Goal: Task Accomplishment & Management: Manage account settings

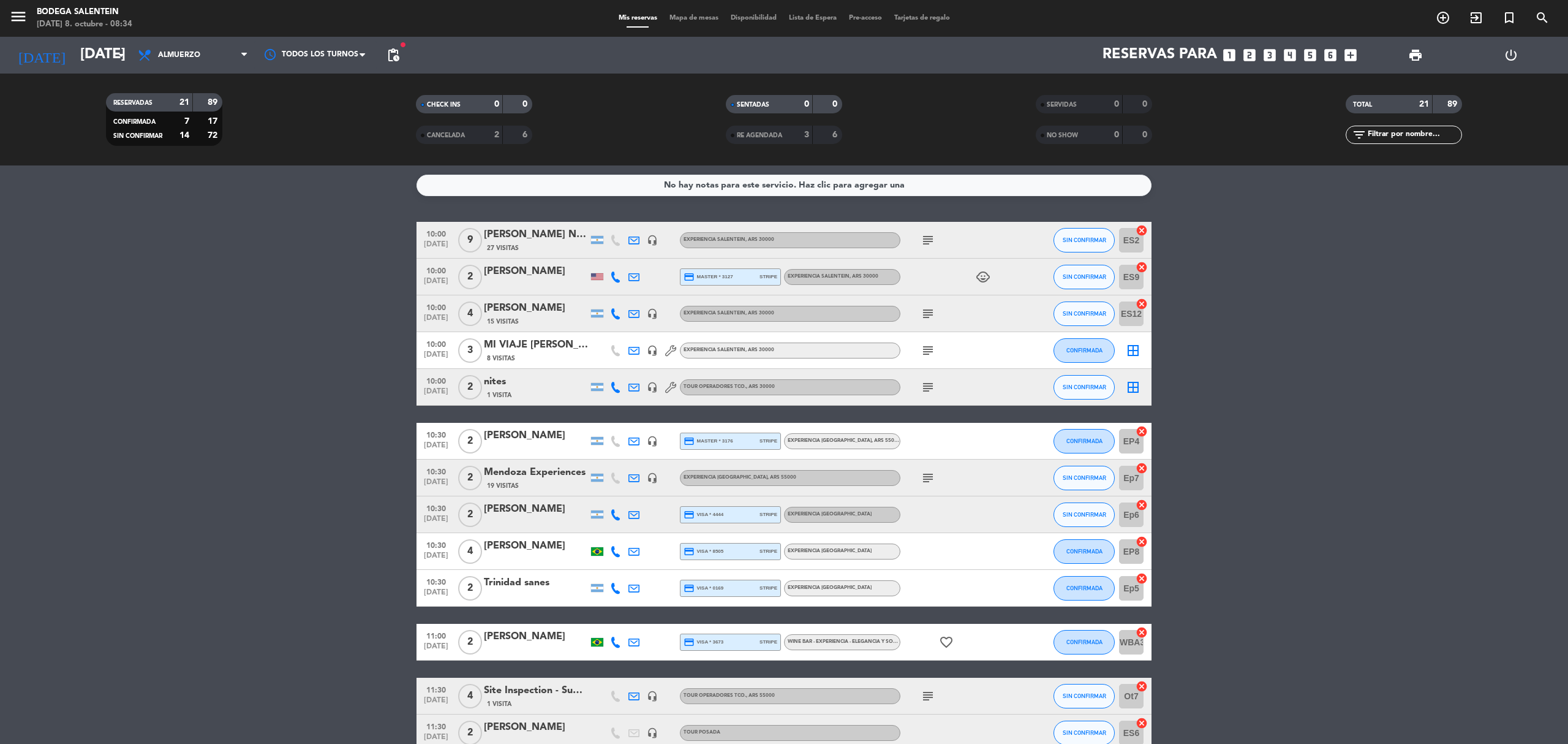
click at [286, 441] on bookings-row "10:00 oct. 8 9 Florencia Contreras Nites travel 27 Visitas headset_mic Experien…" at bounding box center [784, 659] width 1568 height 875
click at [523, 269] on div "Irina Alecu" at bounding box center [536, 271] width 104 height 16
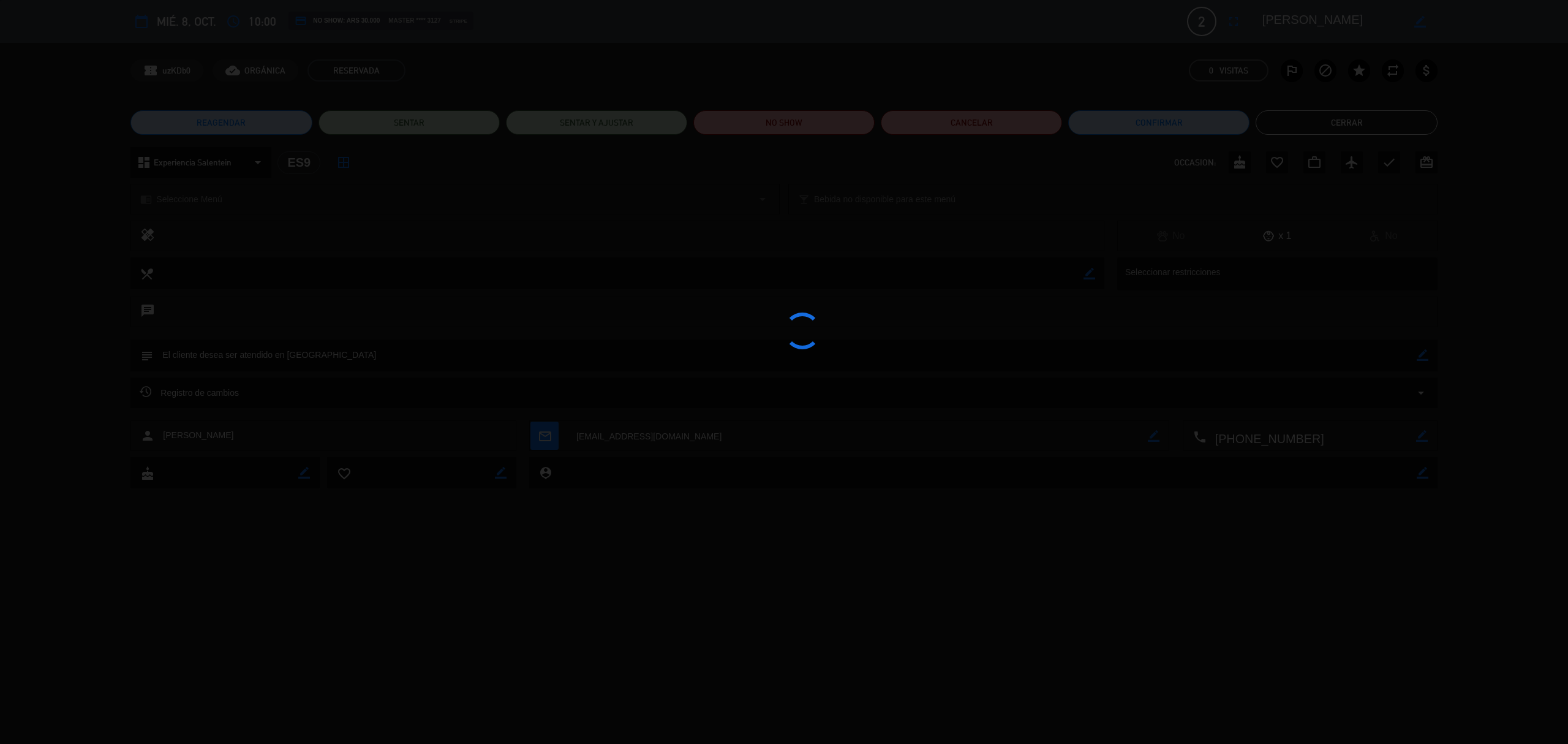
click at [1314, 125] on div at bounding box center [784, 372] width 1568 height 744
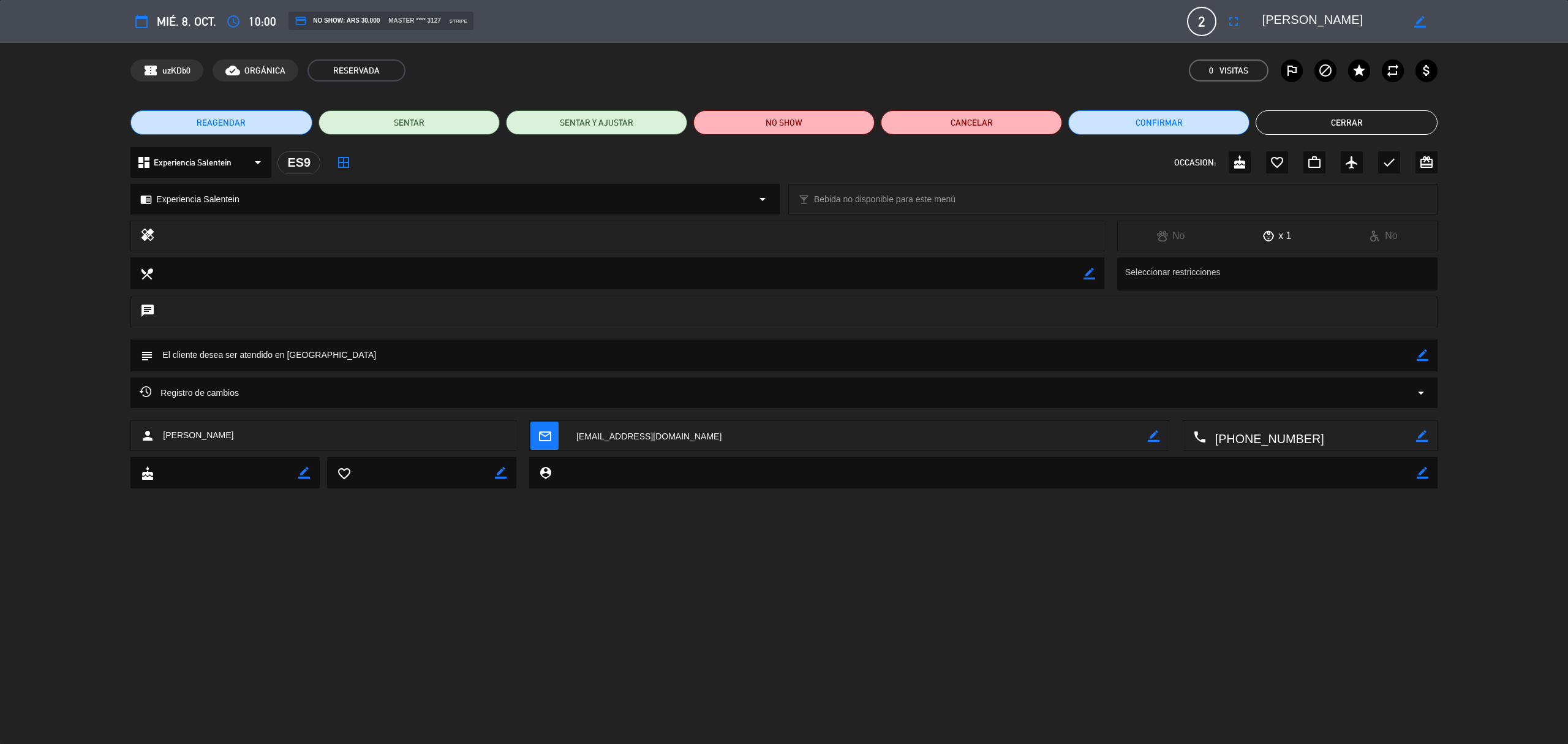
click at [1395, 118] on button "Cerrar" at bounding box center [1346, 122] width 181 height 25
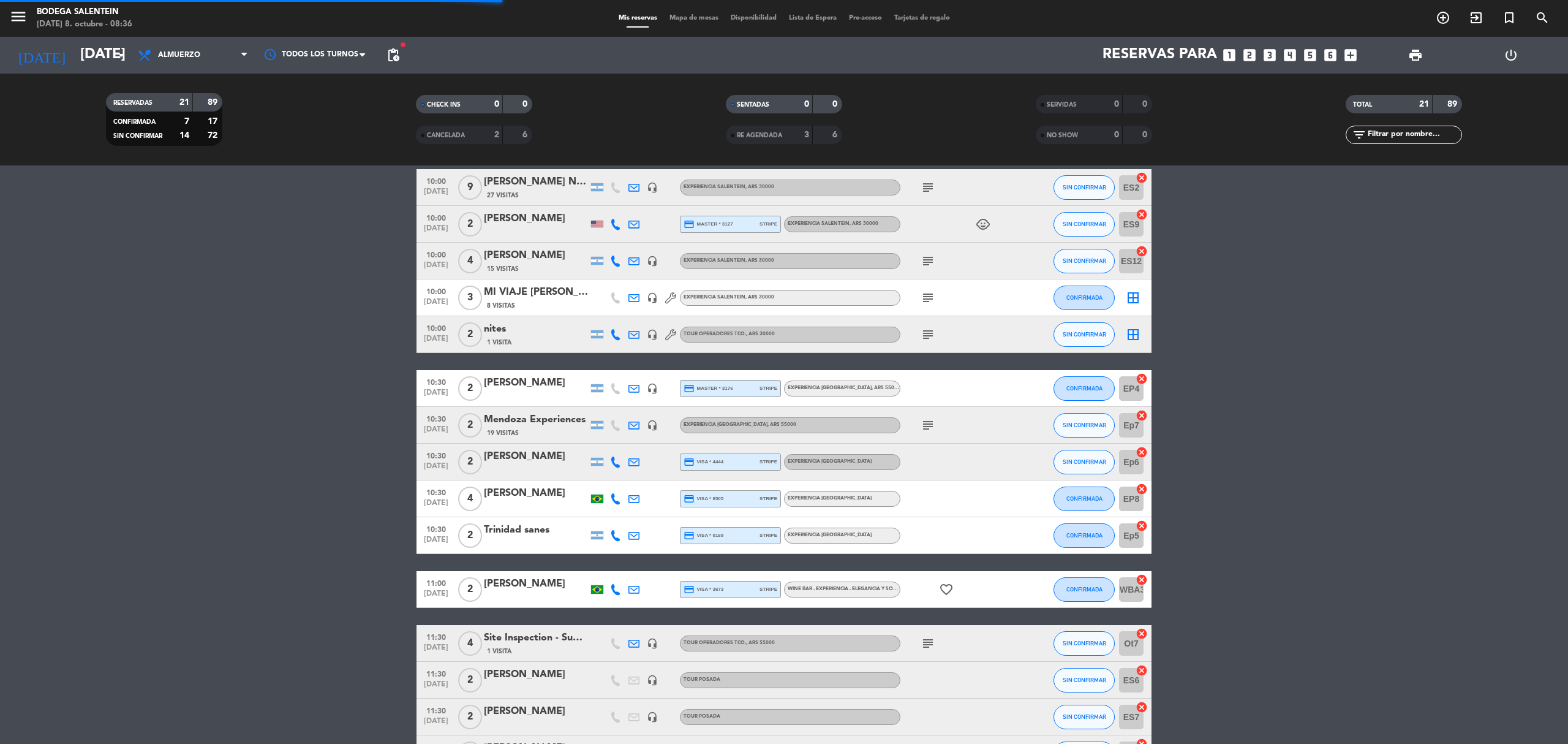
scroll to position [82, 0]
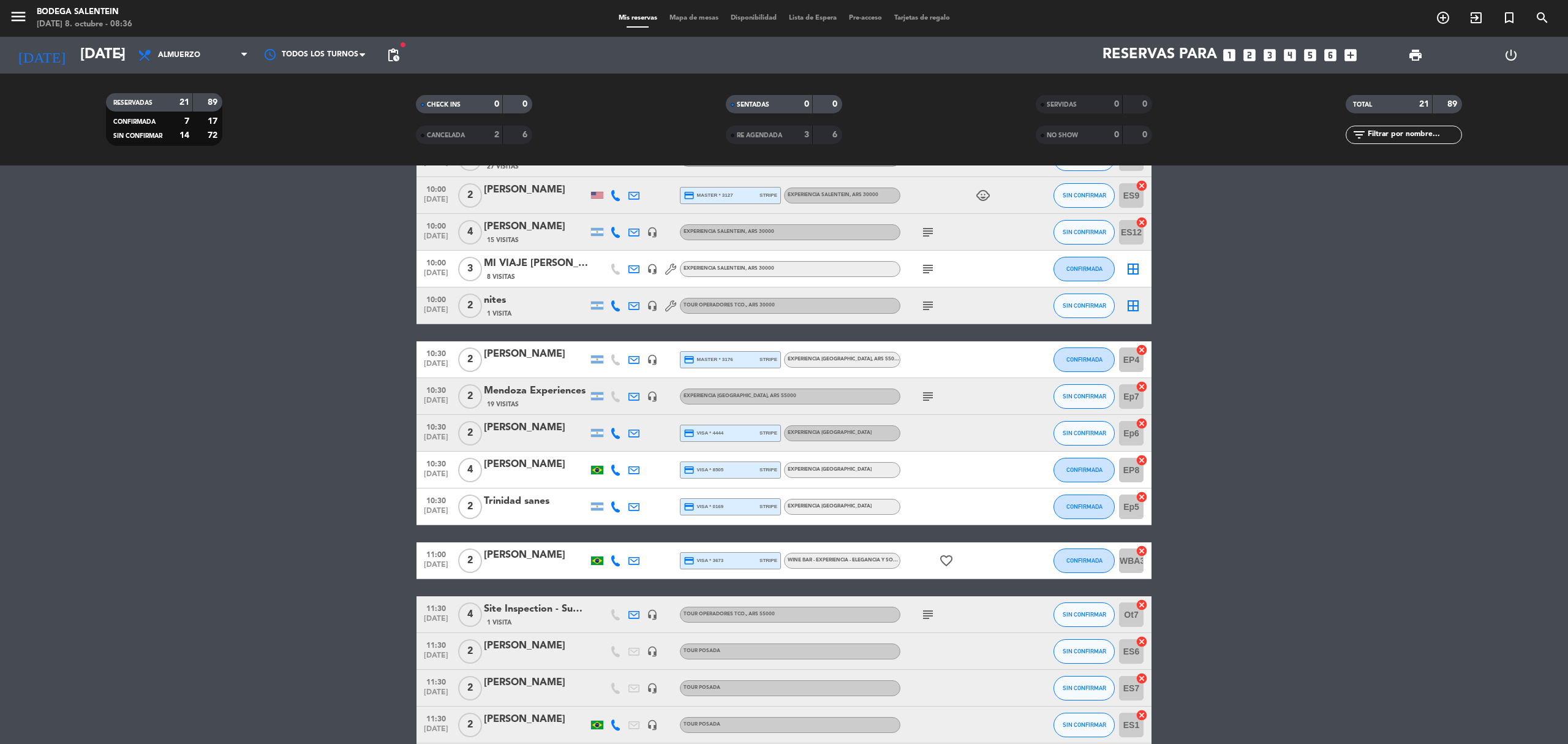
click at [931, 400] on icon "subject" at bounding box center [928, 397] width 15 height 15
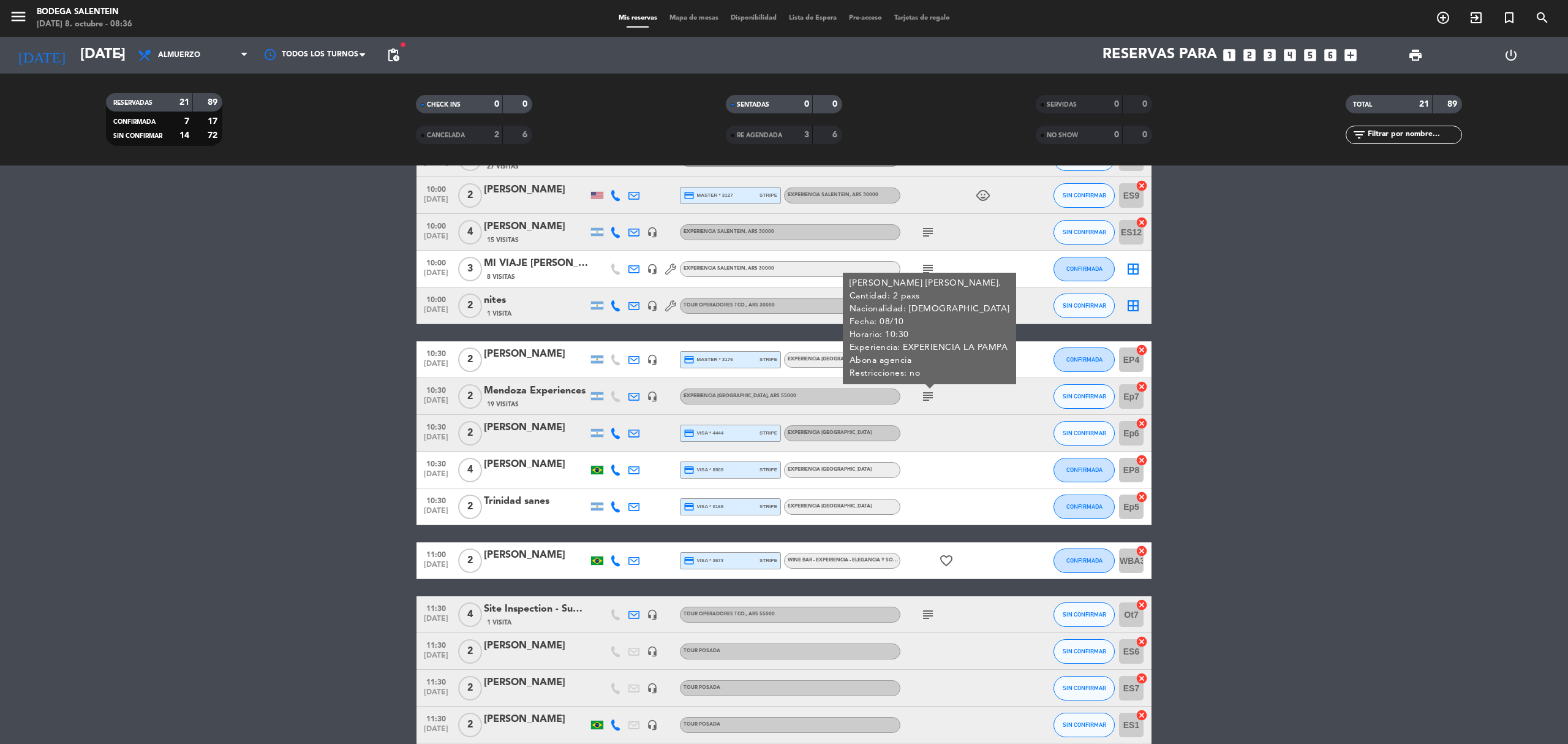
click at [928, 396] on icon "subject" at bounding box center [928, 397] width 15 height 15
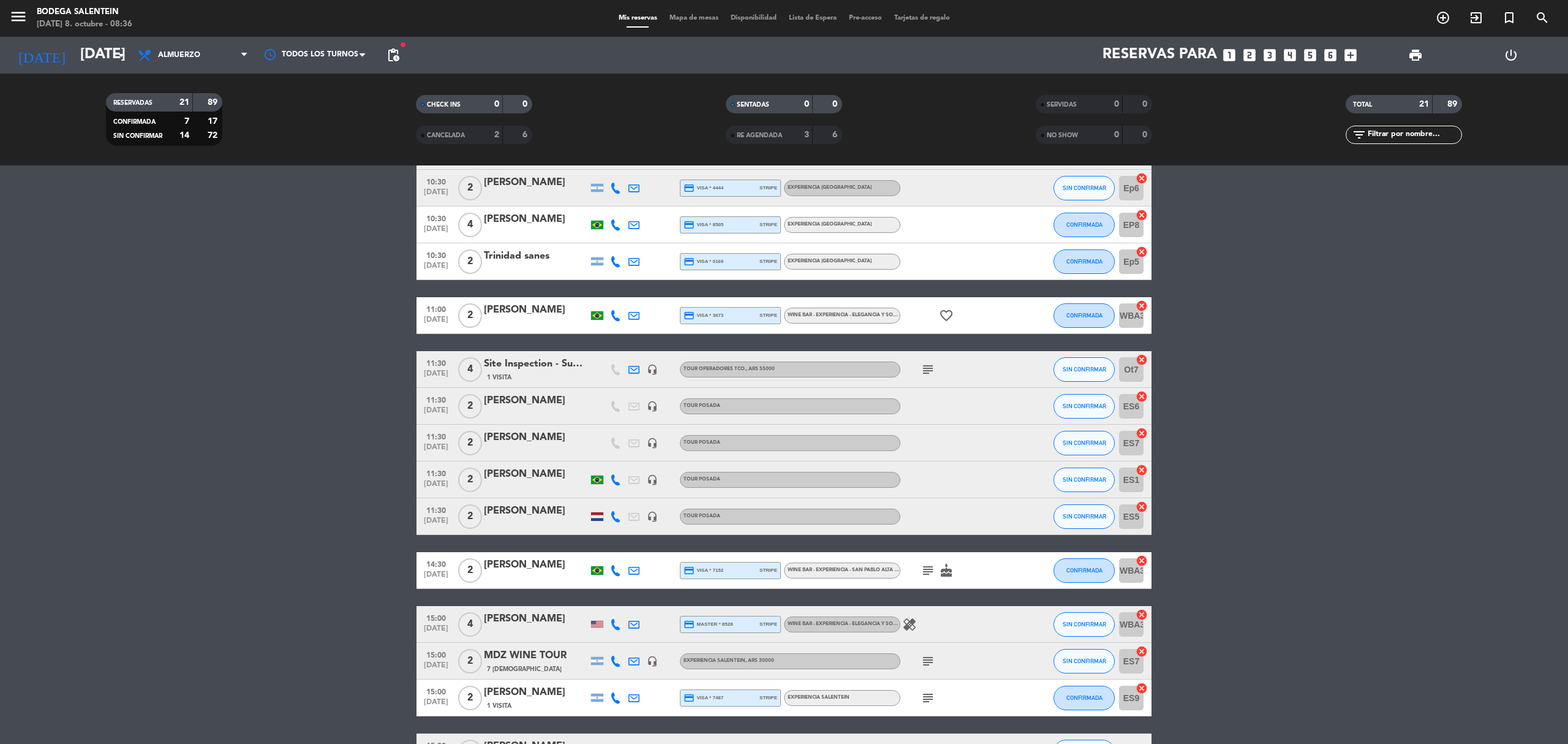
scroll to position [408, 0]
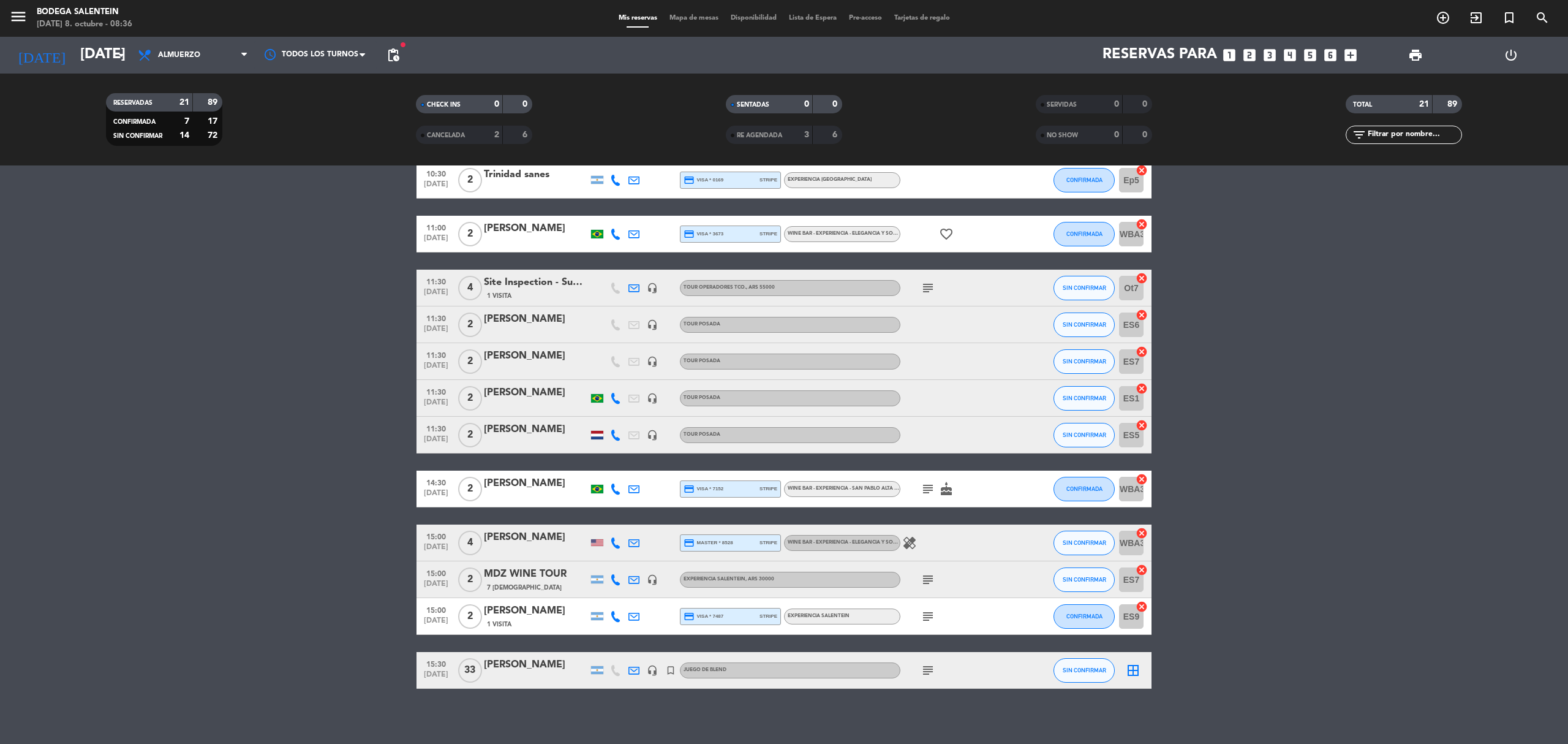
click at [594, 431] on div at bounding box center [597, 435] width 12 height 9
click at [614, 430] on div at bounding box center [619, 429] width 9 height 4
click at [931, 289] on icon "subject" at bounding box center [928, 288] width 15 height 15
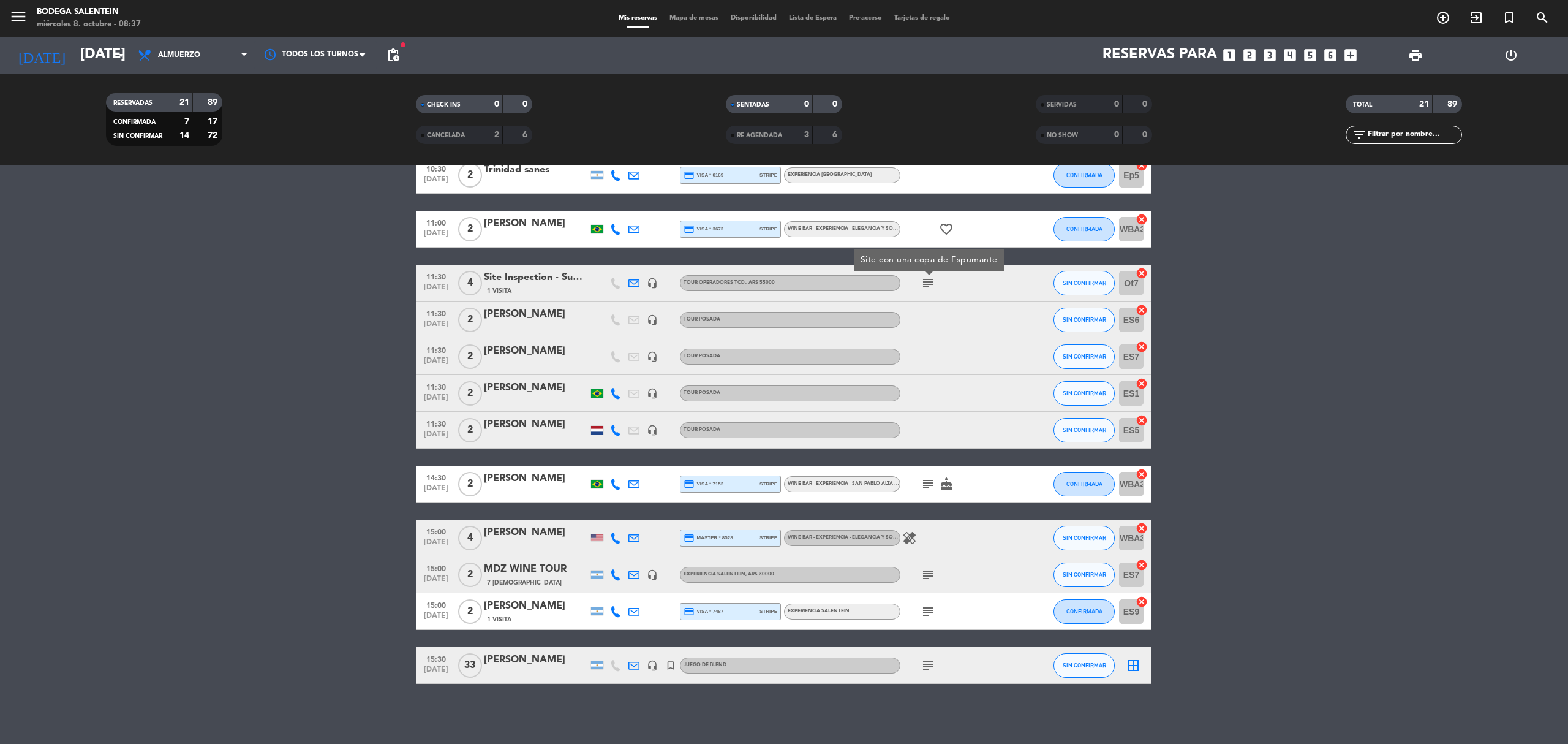
click at [925, 577] on icon "subject" at bounding box center [928, 574] width 15 height 15
click at [927, 614] on icon "subject" at bounding box center [928, 612] width 15 height 15
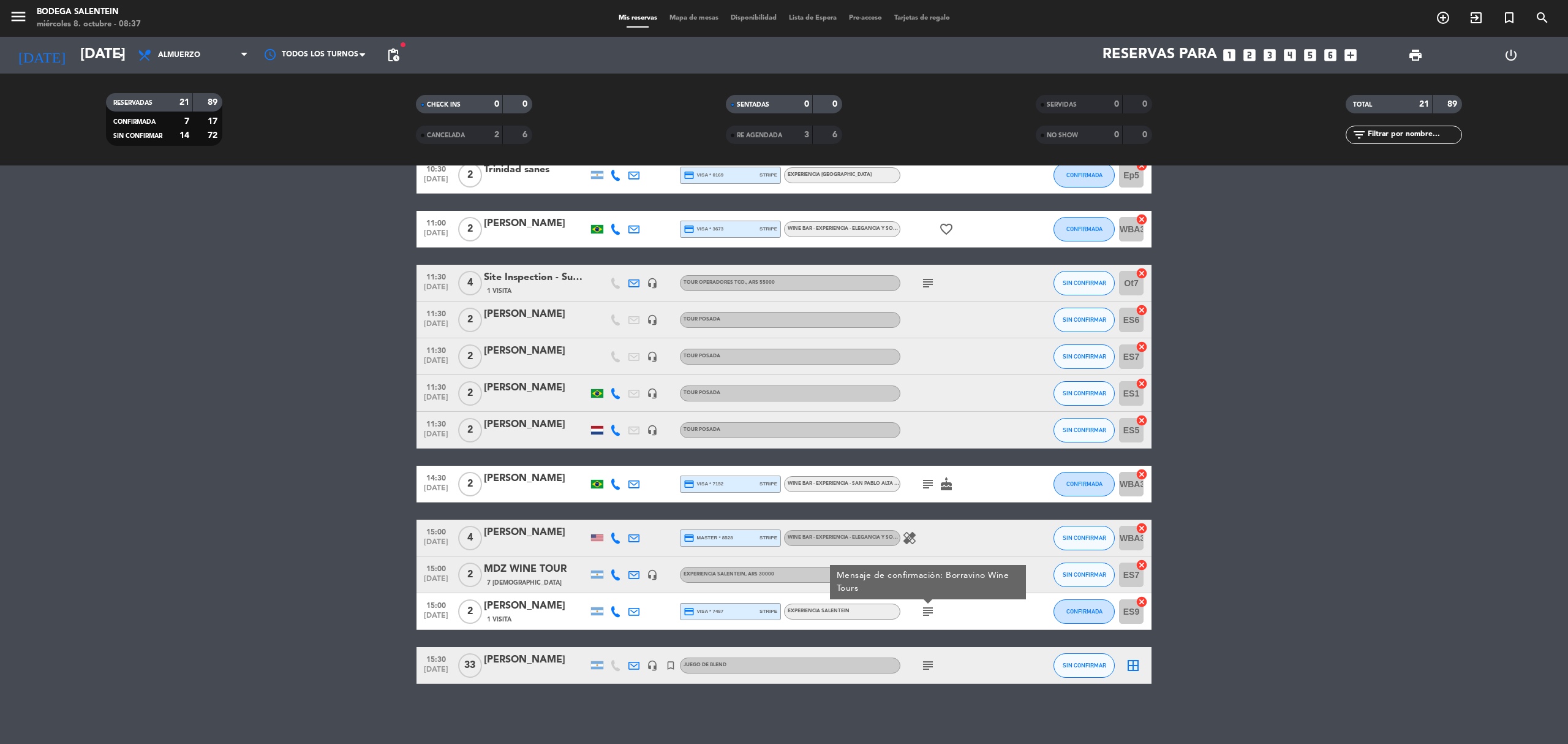
click at [927, 615] on icon "subject" at bounding box center [928, 612] width 15 height 15
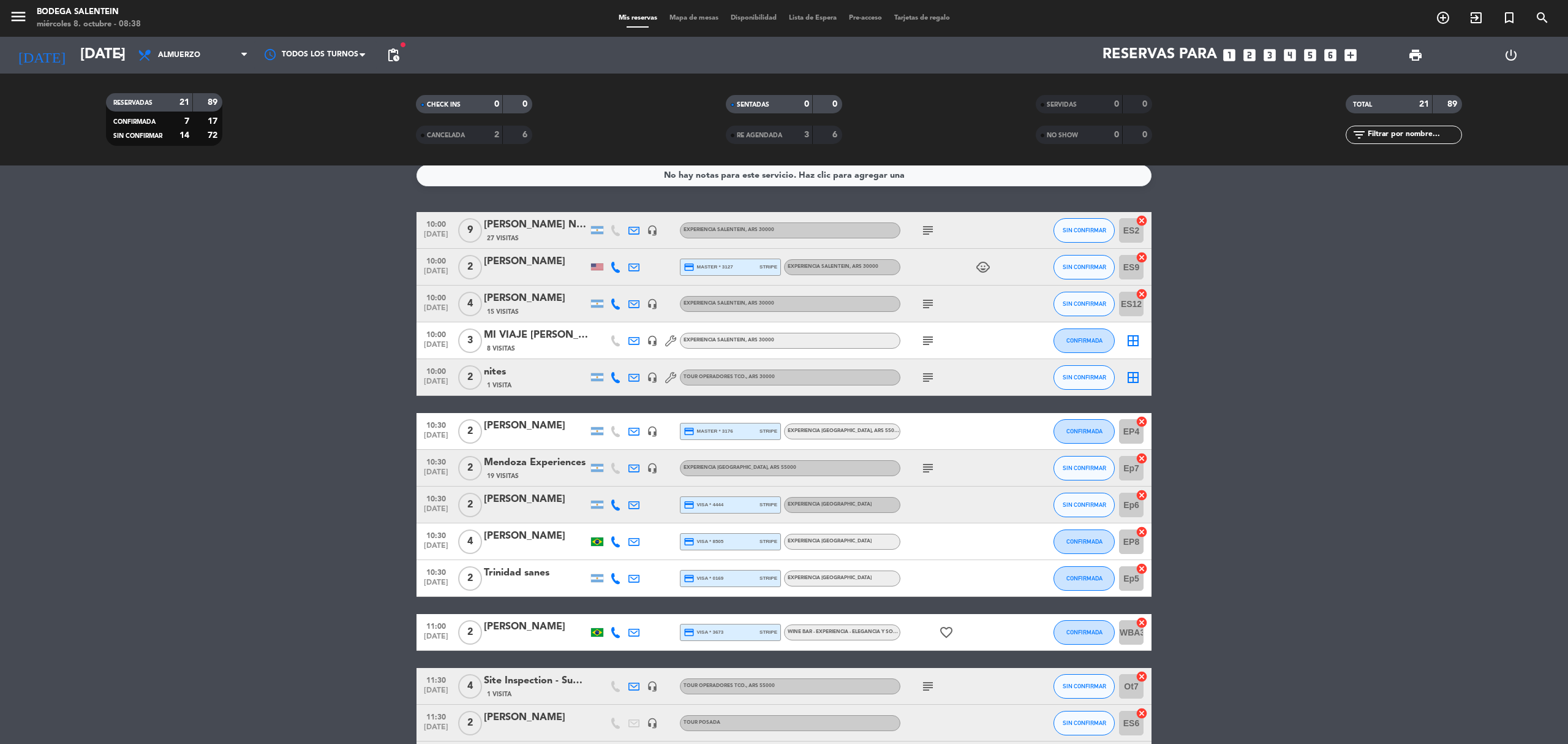
scroll to position [0, 0]
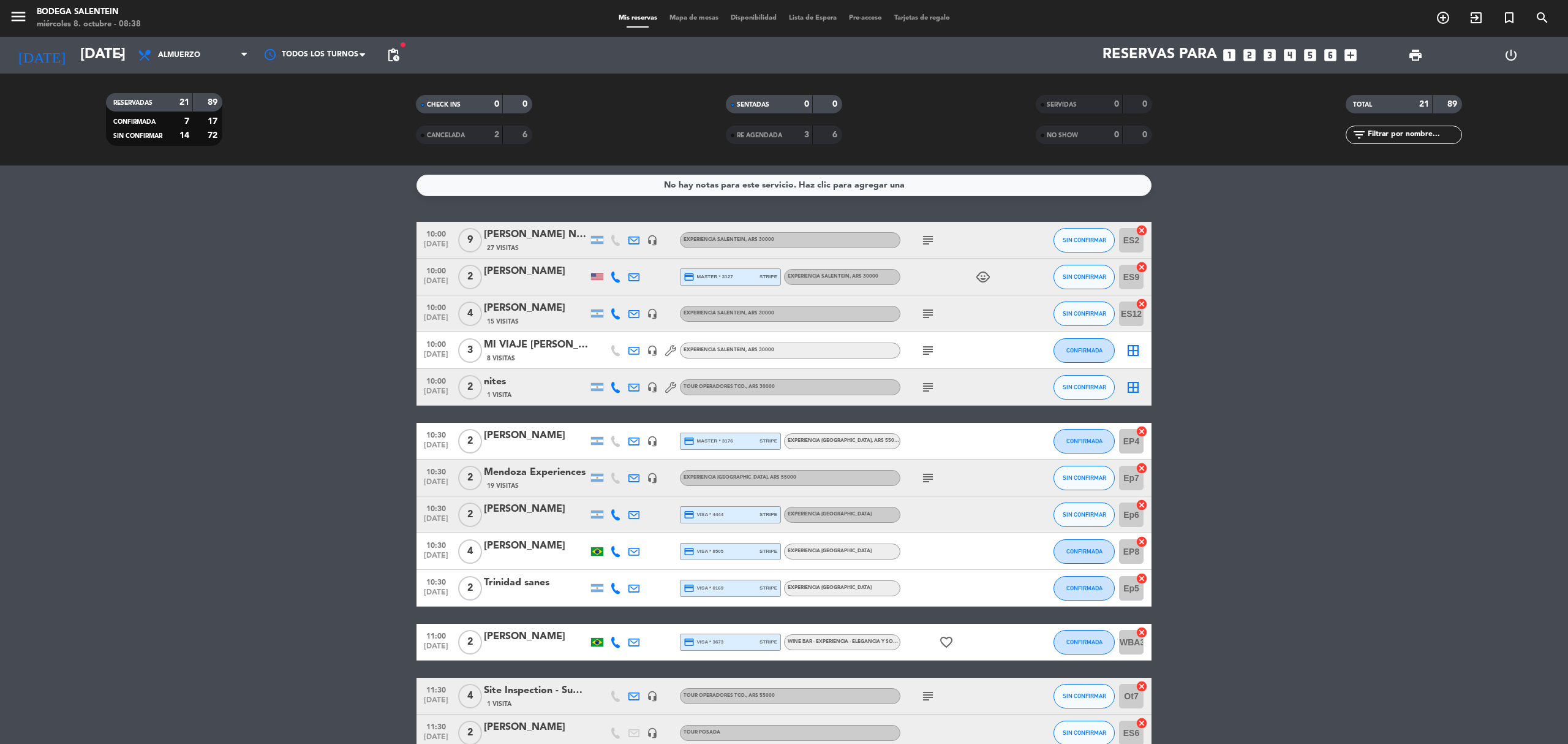
click at [980, 273] on icon "child_care" at bounding box center [983, 277] width 15 height 15
click at [518, 275] on div "Irina Alecu" at bounding box center [536, 271] width 104 height 16
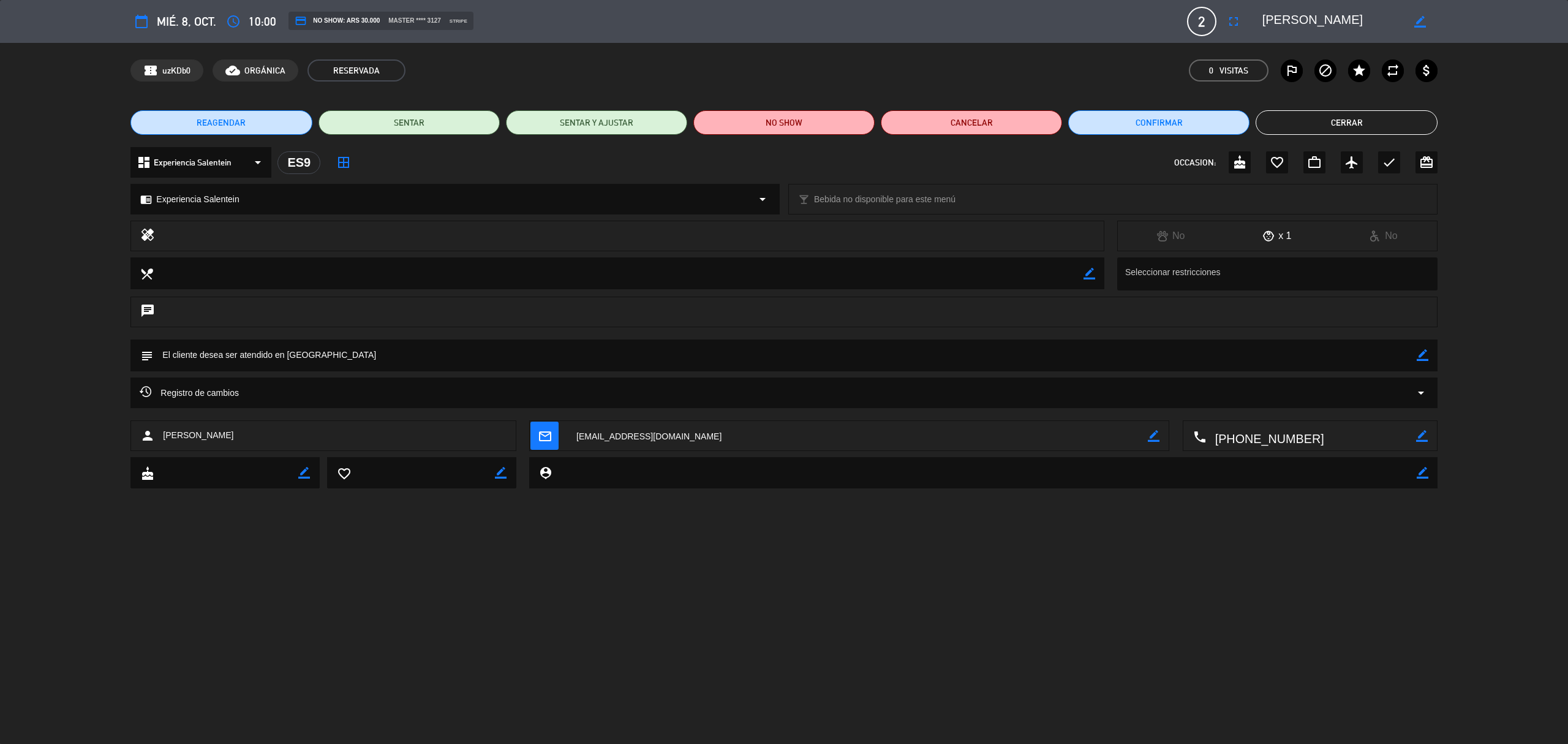
click at [1302, 118] on button "Cerrar" at bounding box center [1346, 122] width 181 height 25
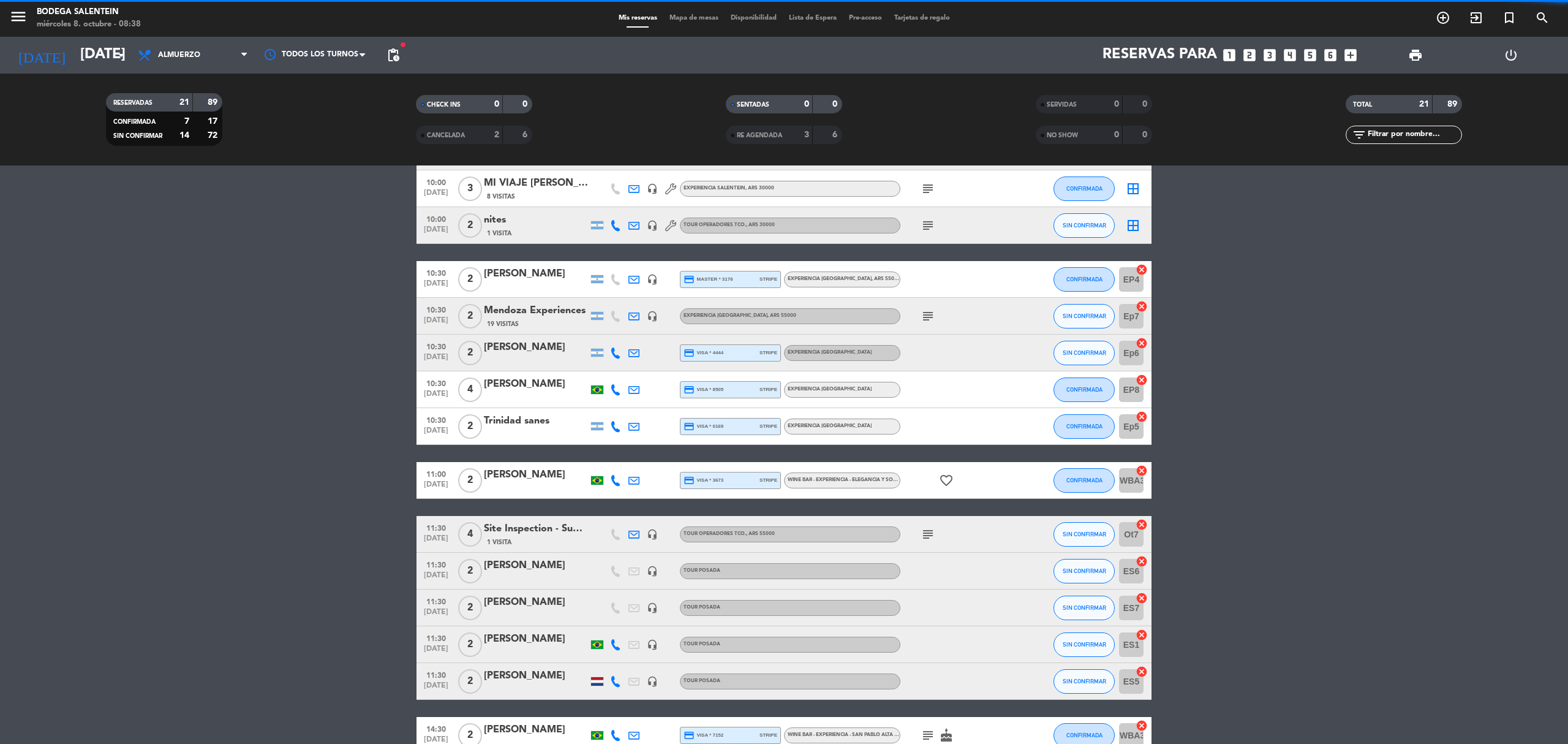
scroll to position [163, 0]
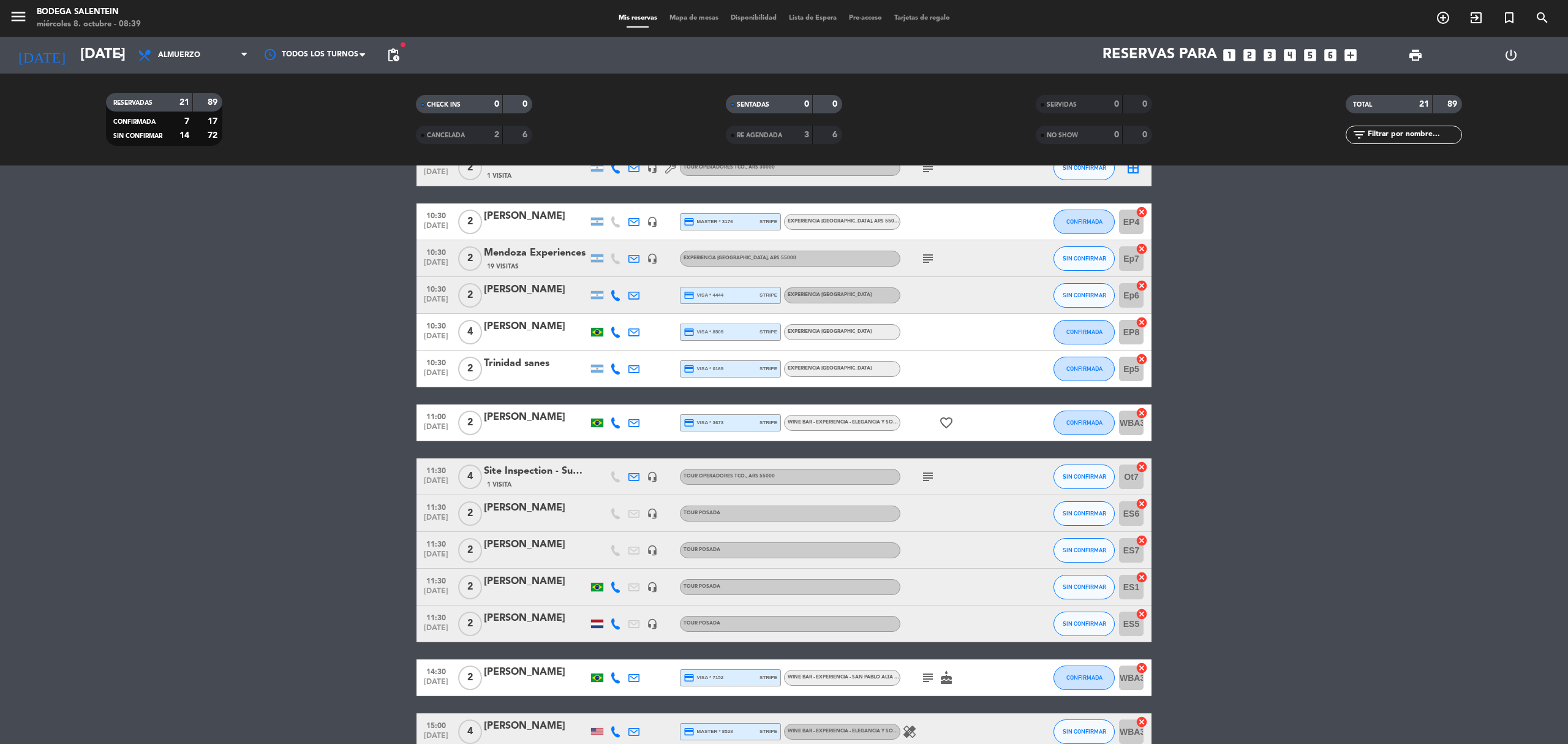
drag, startPoint x: 182, startPoint y: 461, endPoint x: 52, endPoint y: 485, distance: 132.2
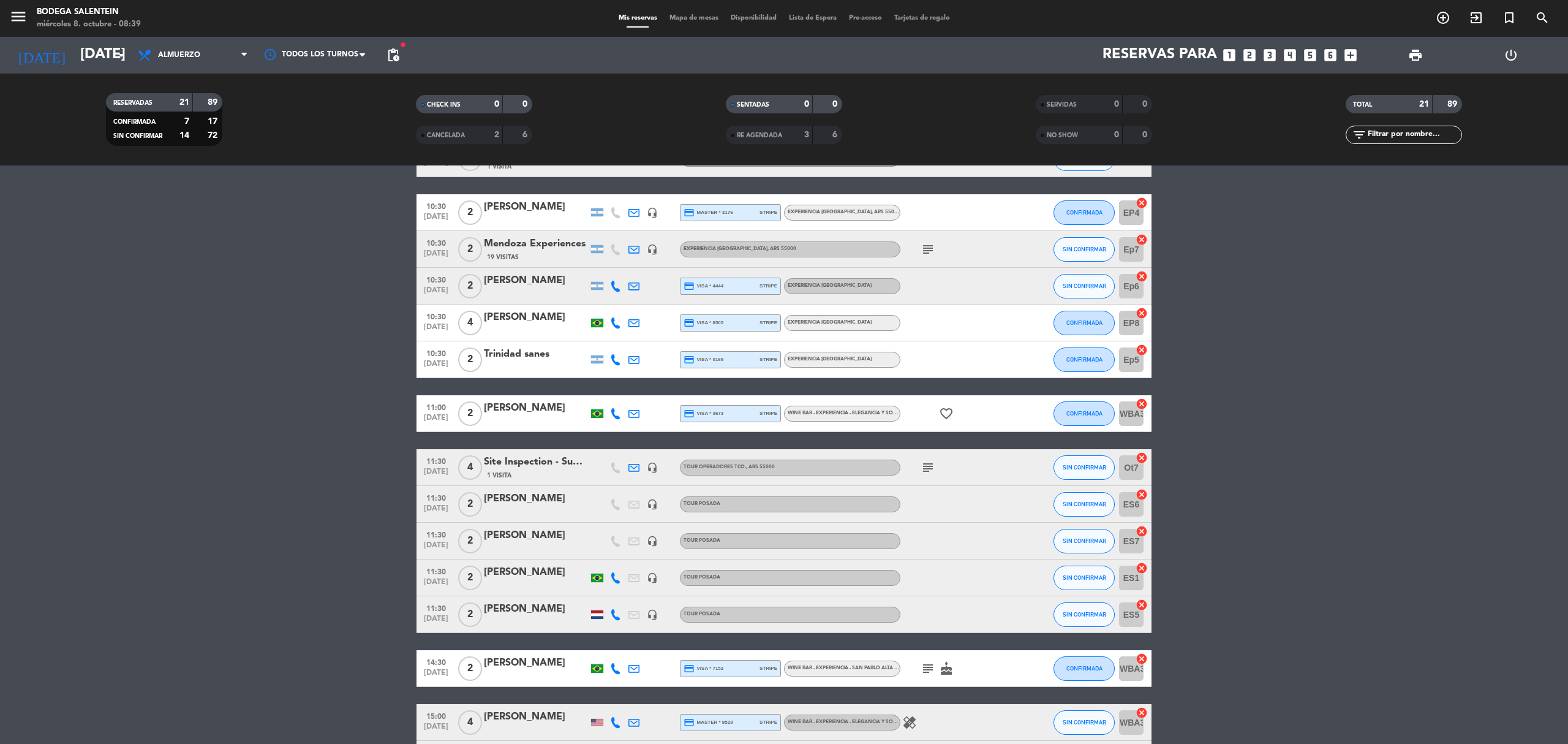
click at [194, 503] on bookings-row "10:00 oct. 8 9 Florencia Contreras Nites travel 27 Visitas headset_mic Experien…" at bounding box center [784, 431] width 1568 height 875
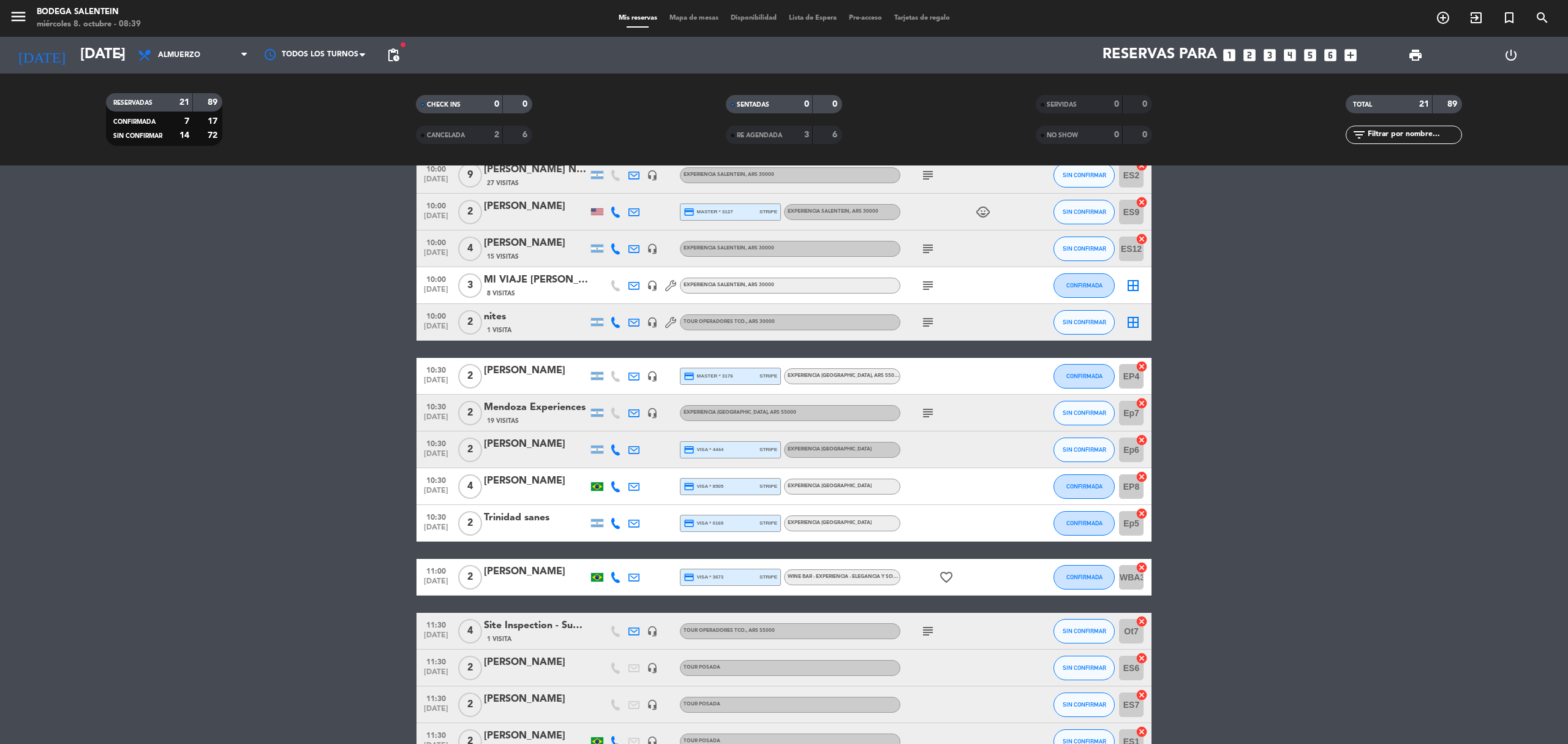
scroll to position [0, 0]
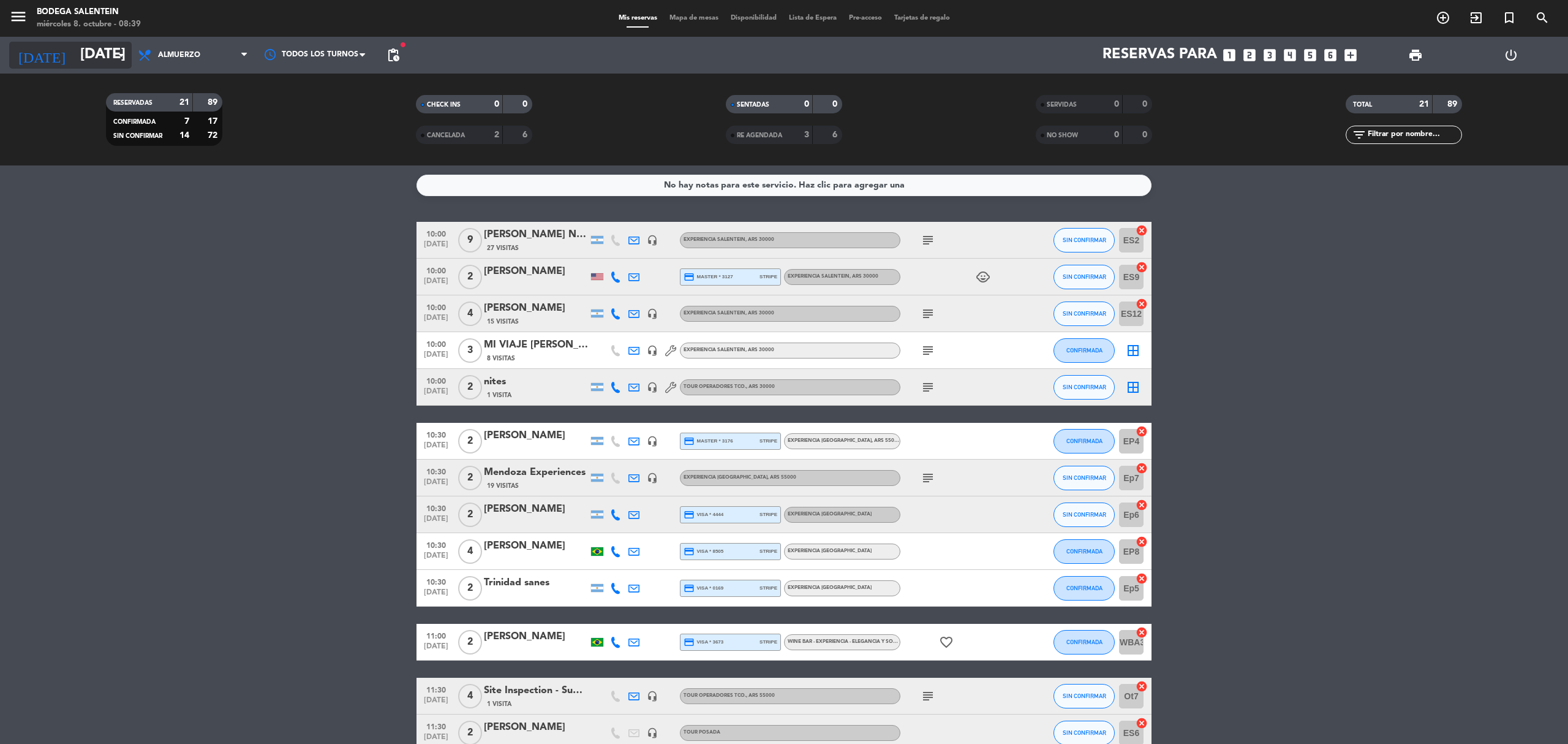
click at [96, 49] on input "[DATE]" at bounding box center [165, 55] width 182 height 30
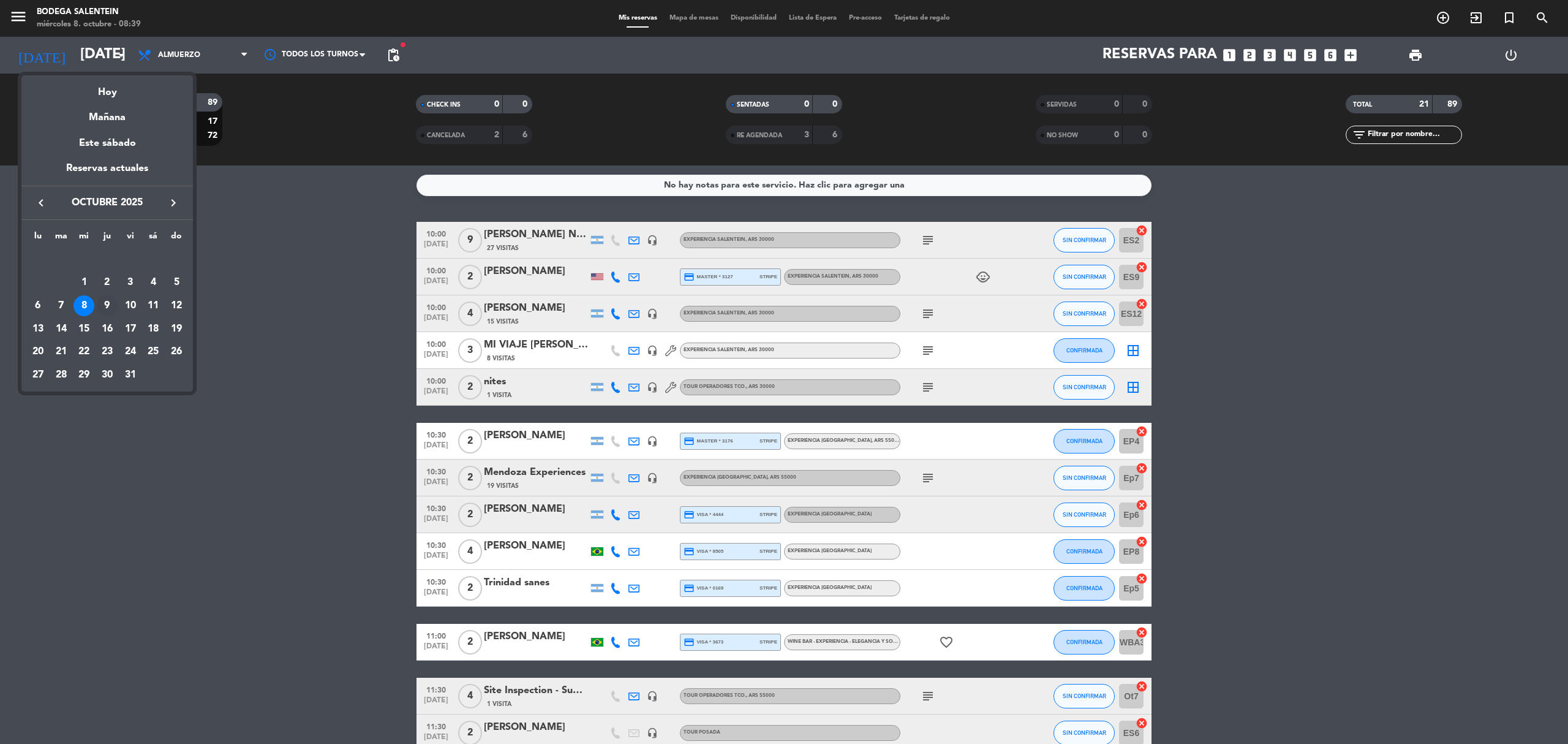
click at [104, 303] on div "9" at bounding box center [107, 306] width 21 height 21
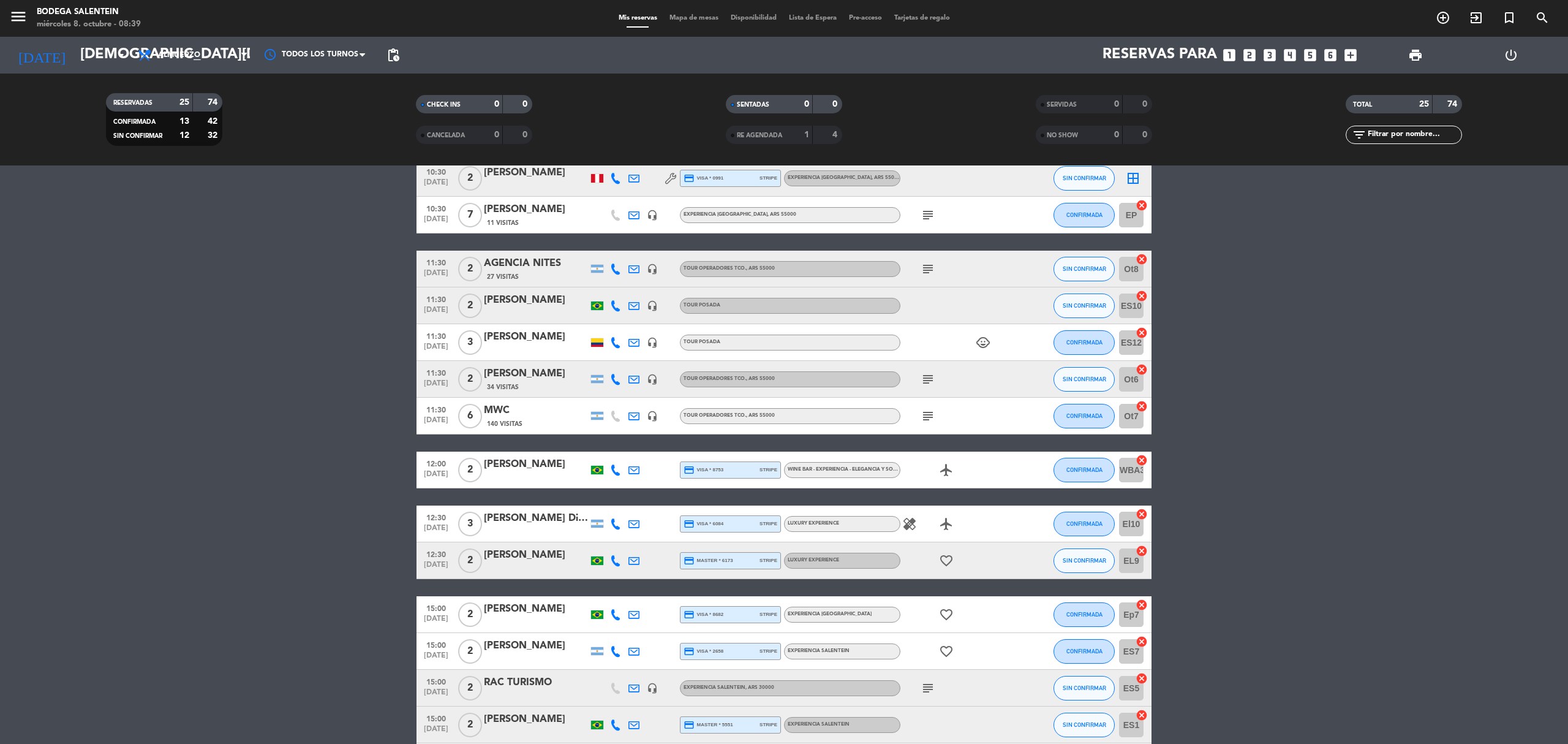
scroll to position [542, 0]
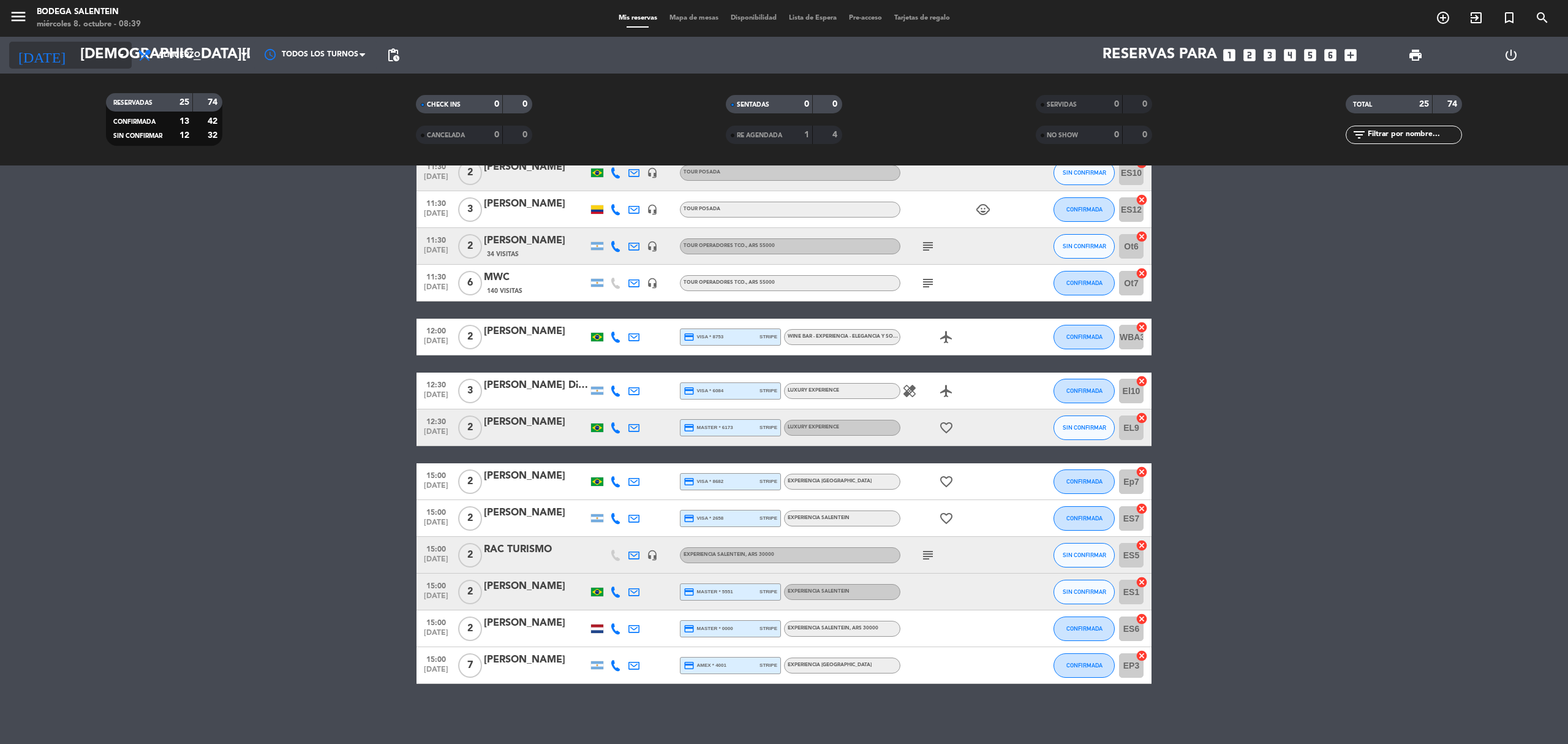
click at [81, 45] on input "jue. 9 oct." at bounding box center [165, 55] width 182 height 30
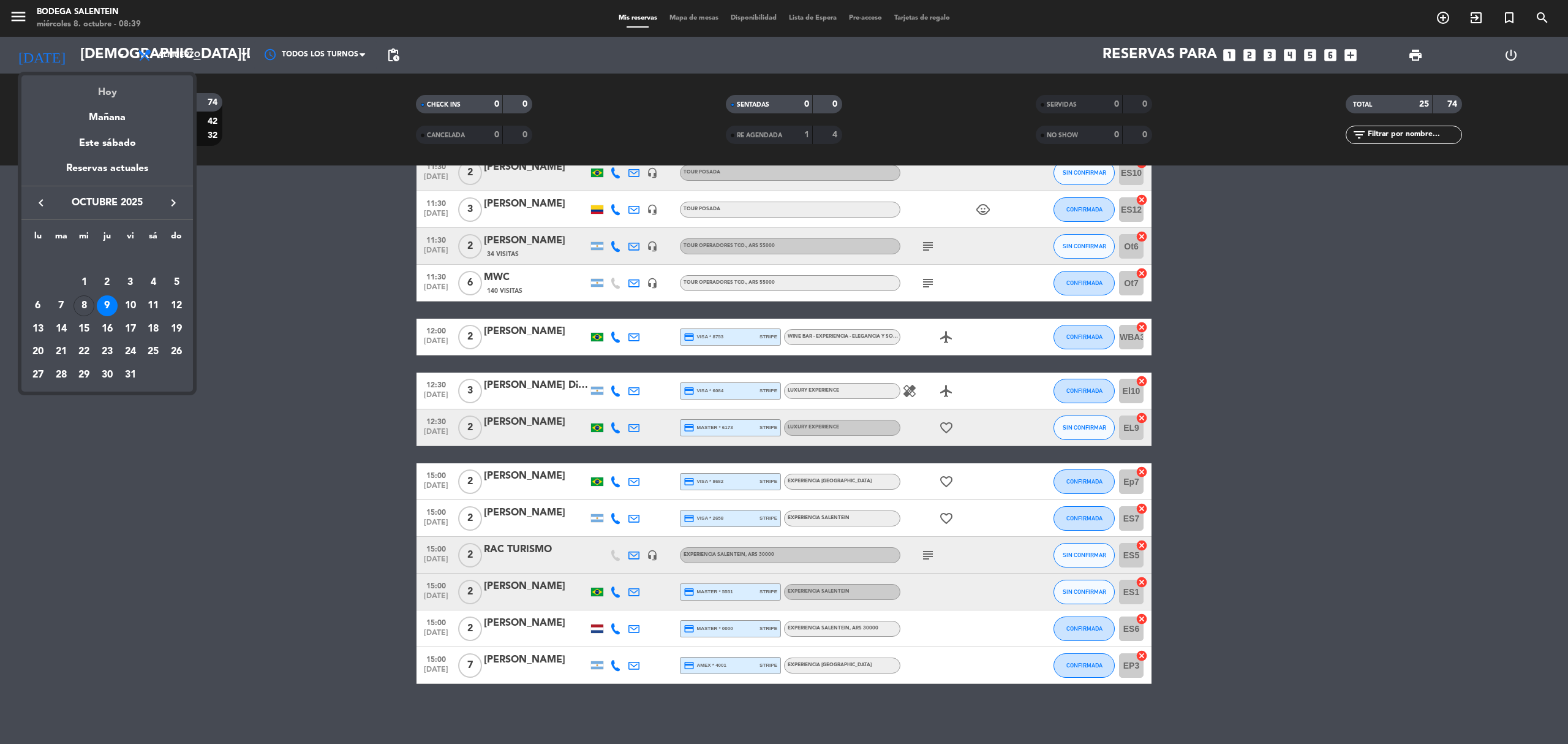
click at [96, 95] on div "Hoy" at bounding box center [107, 88] width 172 height 25
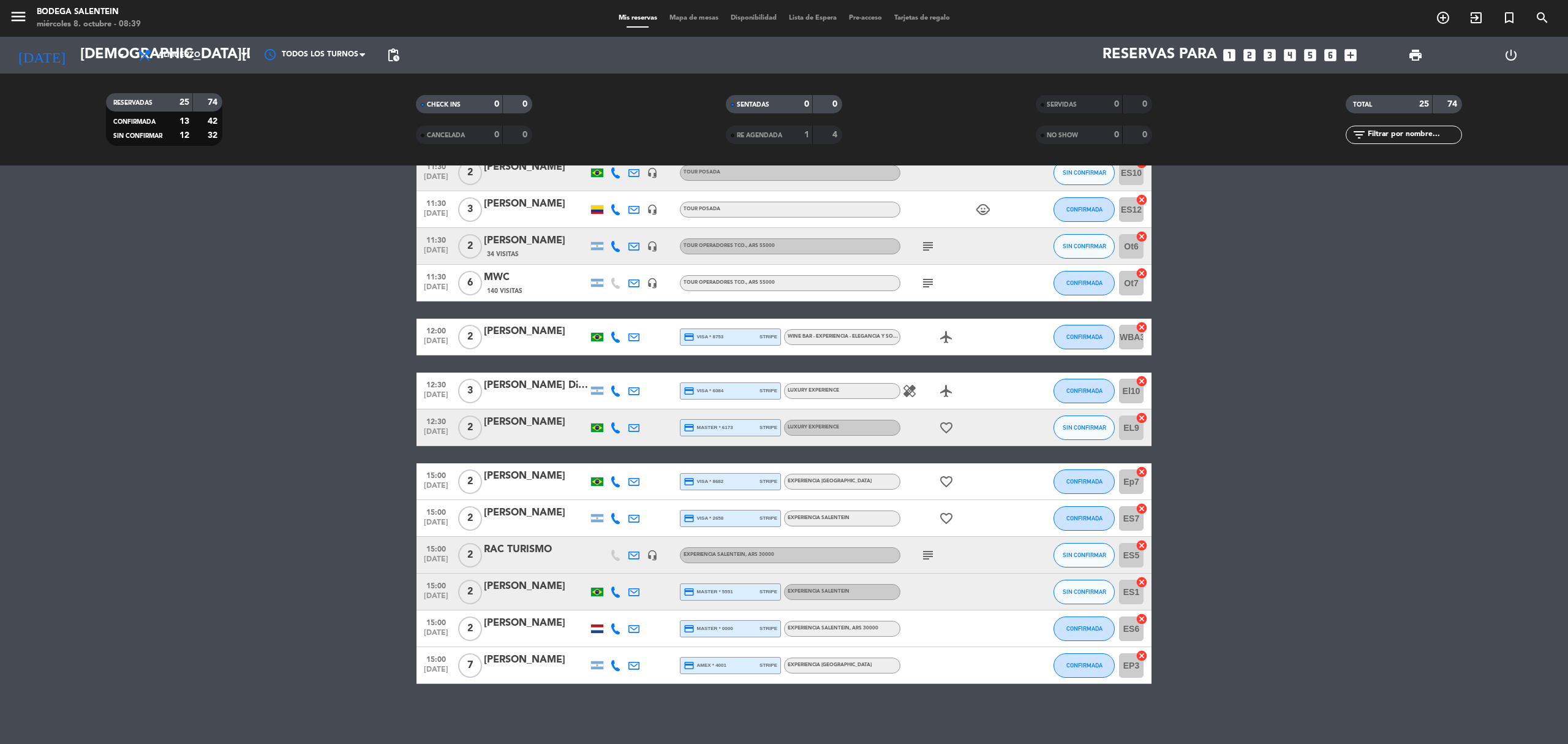
type input "[DATE]"
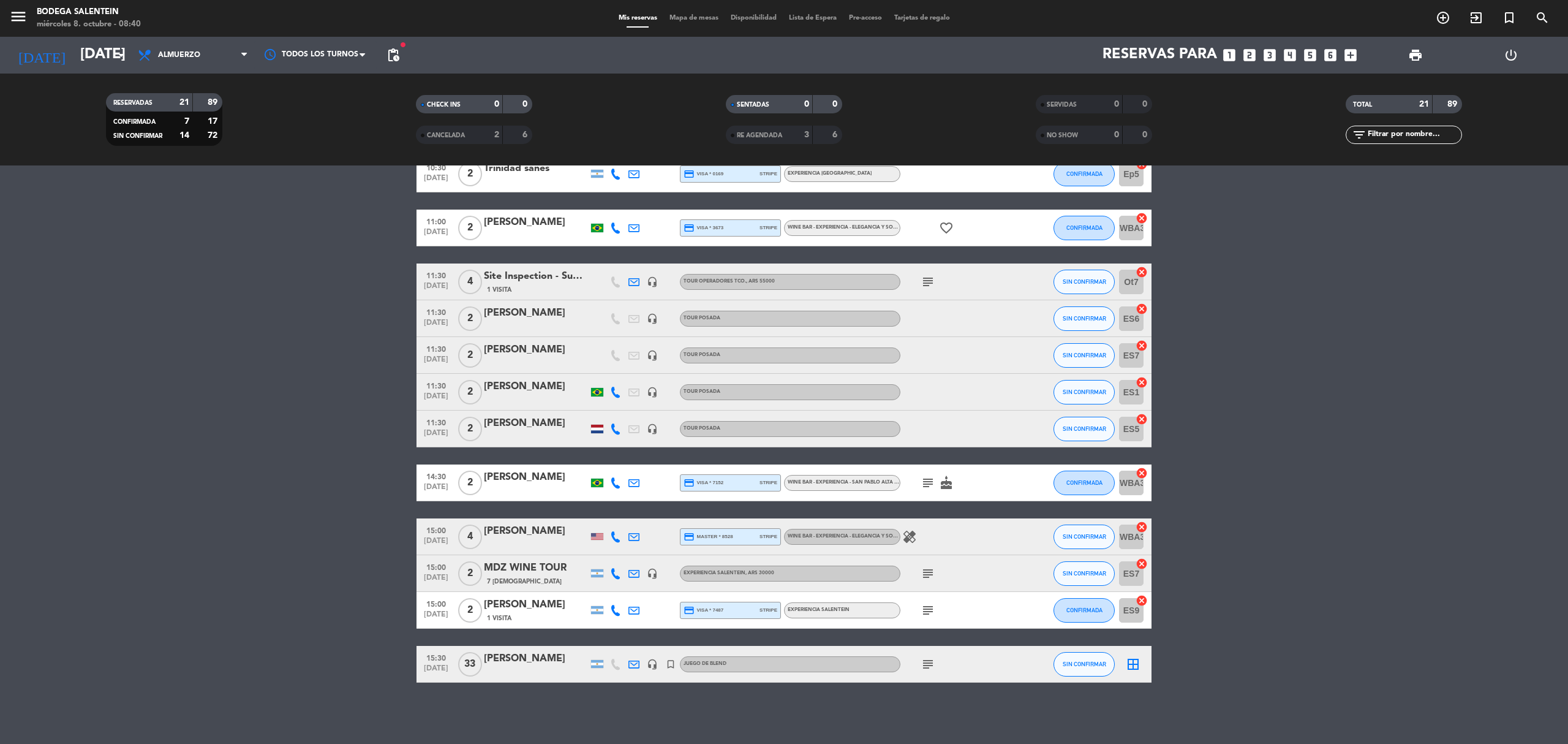
scroll to position [413, 0]
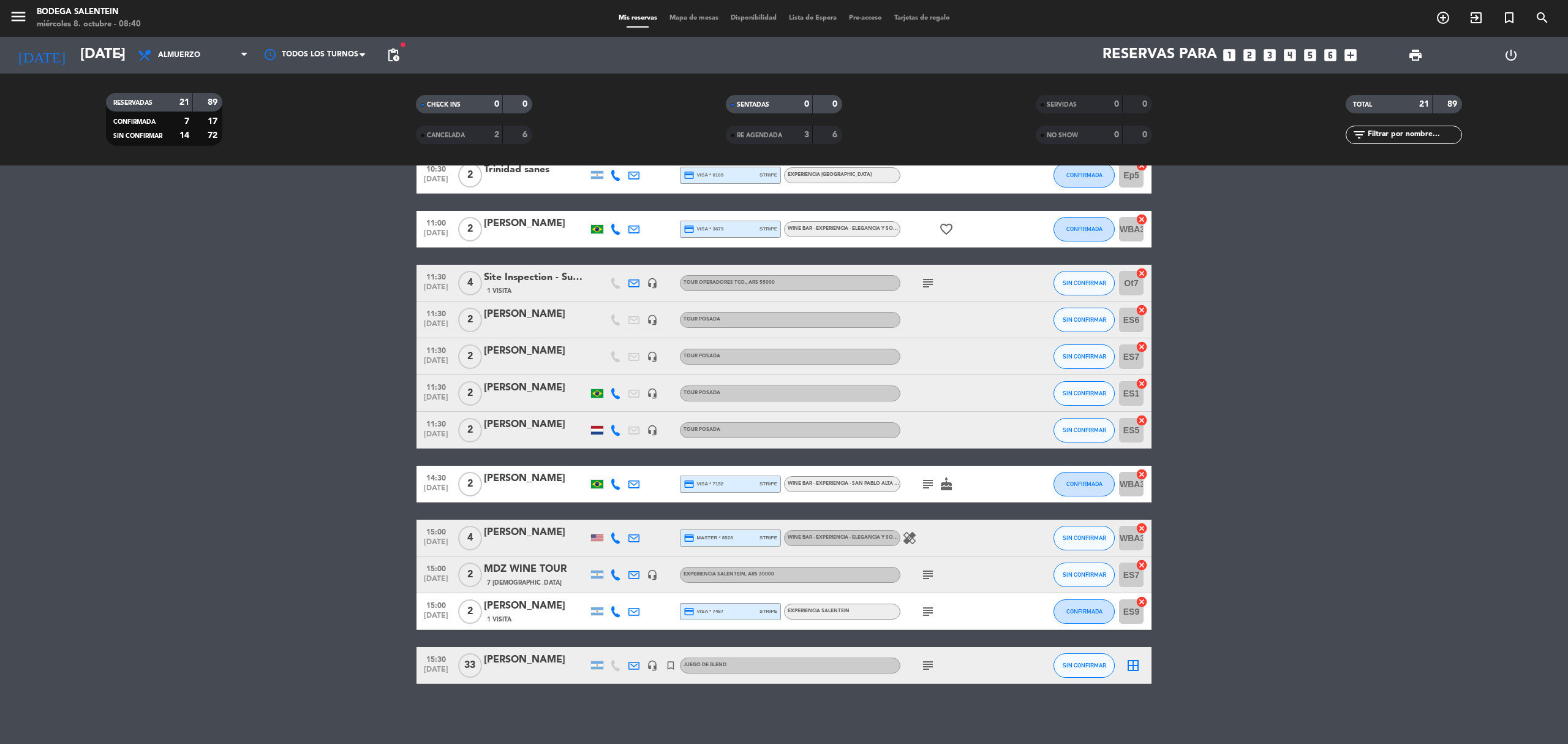
click at [160, 341] on bookings-row "10:00 oct. 8 9 Florencia Contreras Nites travel 27 Visitas headset_mic Experien…" at bounding box center [784, 246] width 1568 height 875
click at [386, 51] on span "pending_actions" at bounding box center [393, 55] width 15 height 15
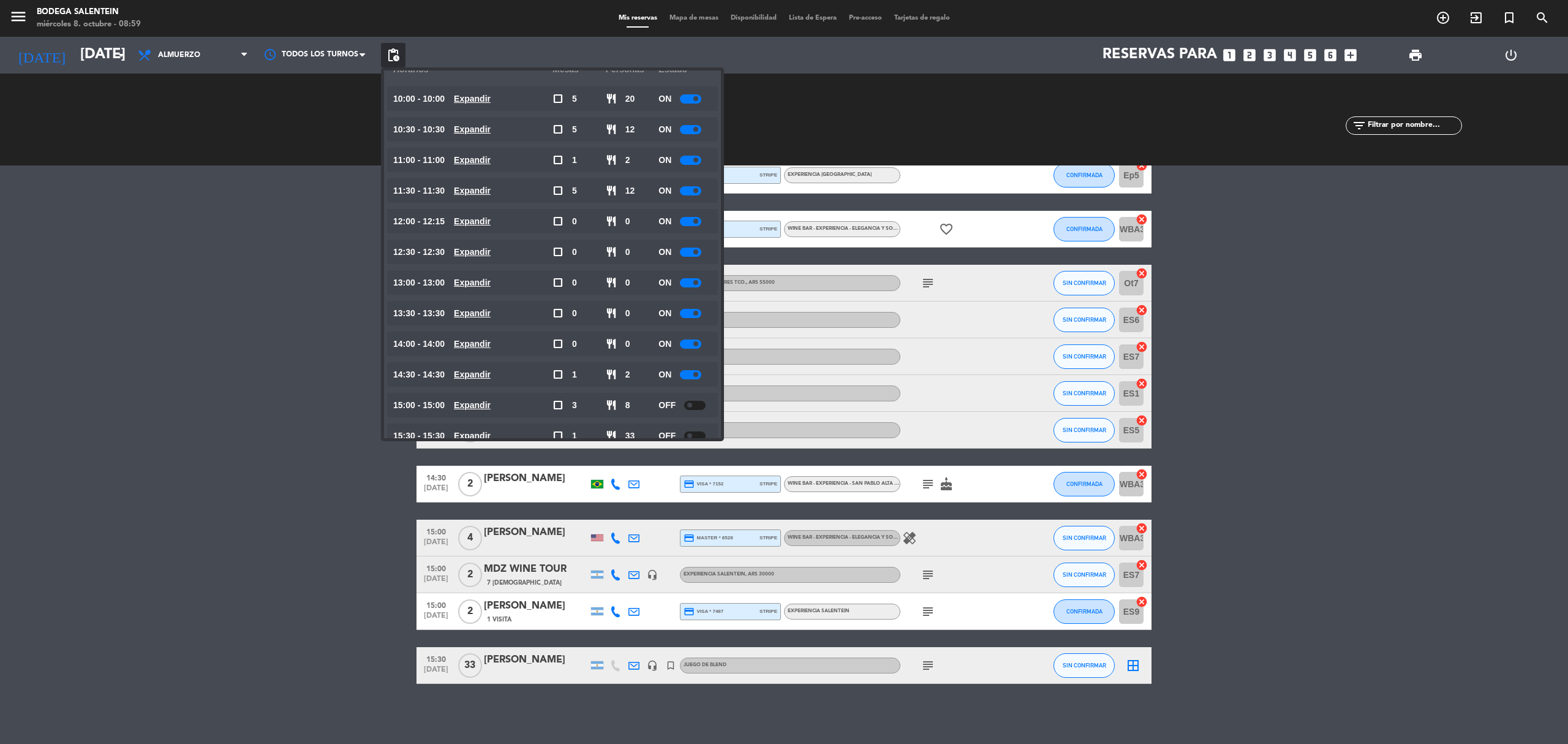
scroll to position [52, 0]
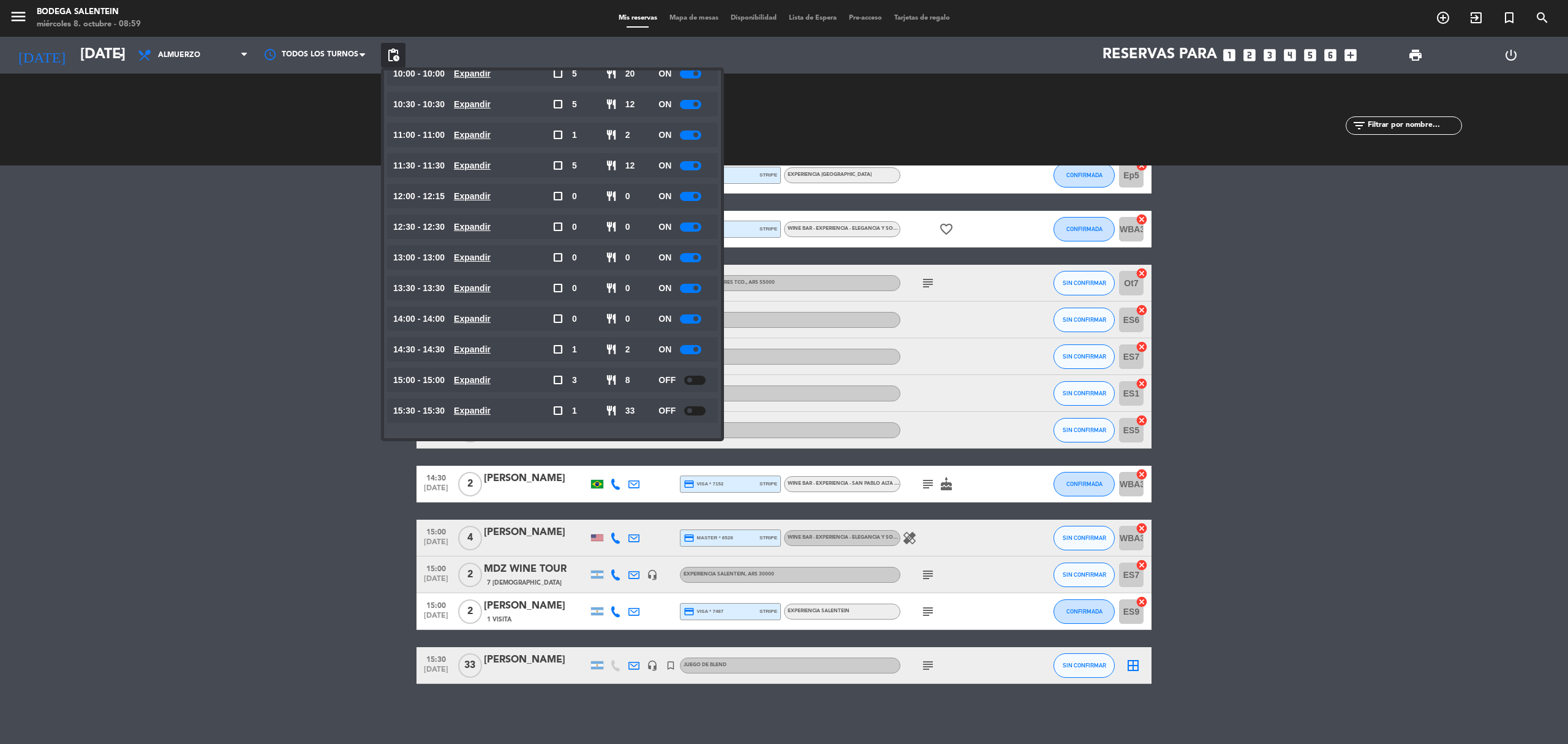
click at [688, 222] on div at bounding box center [690, 227] width 22 height 9
click at [250, 426] on bookings-row "10:00 oct. 8 9 Florencia Contreras Nites travel 27 Visitas headset_mic Experien…" at bounding box center [784, 246] width 1568 height 875
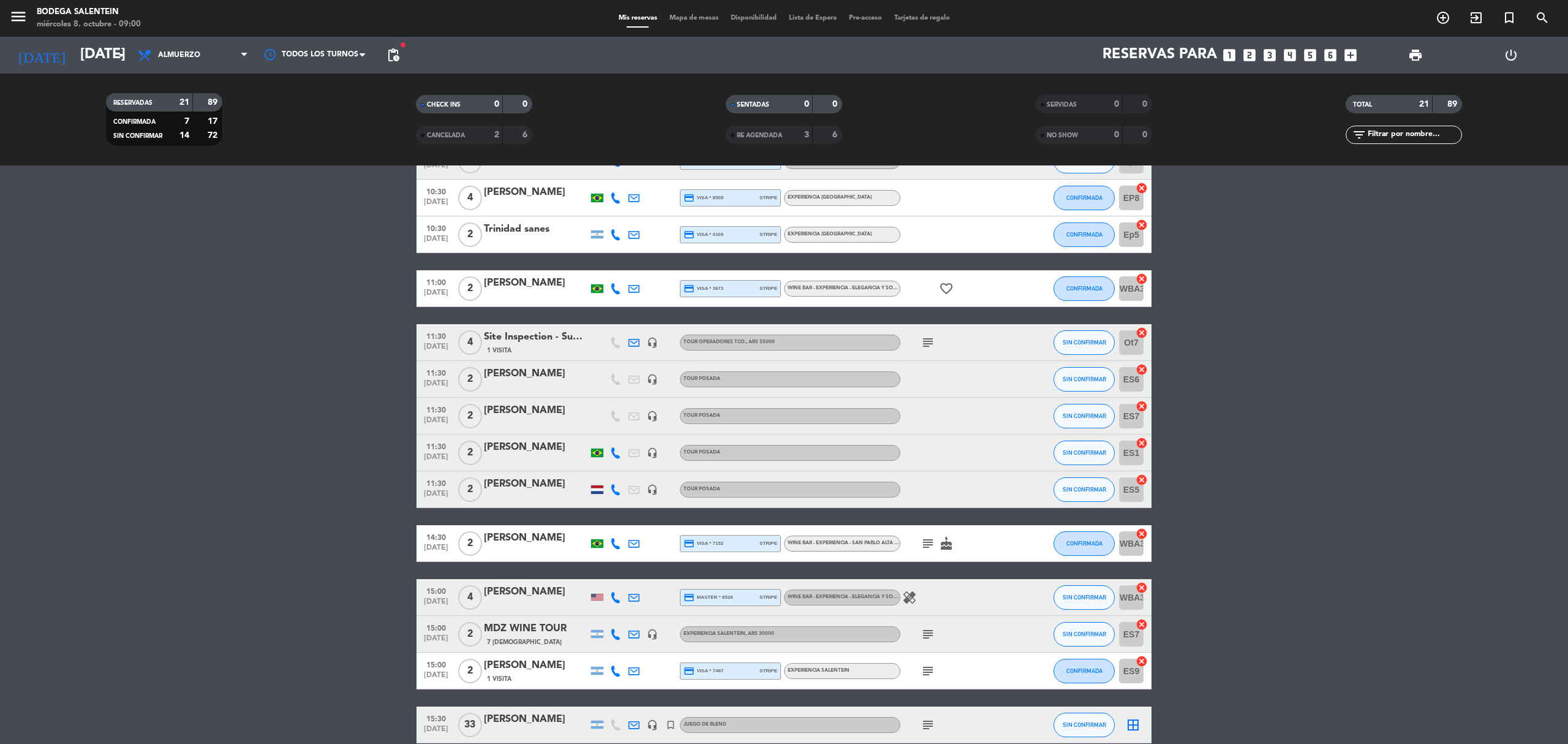
scroll to position [250, 0]
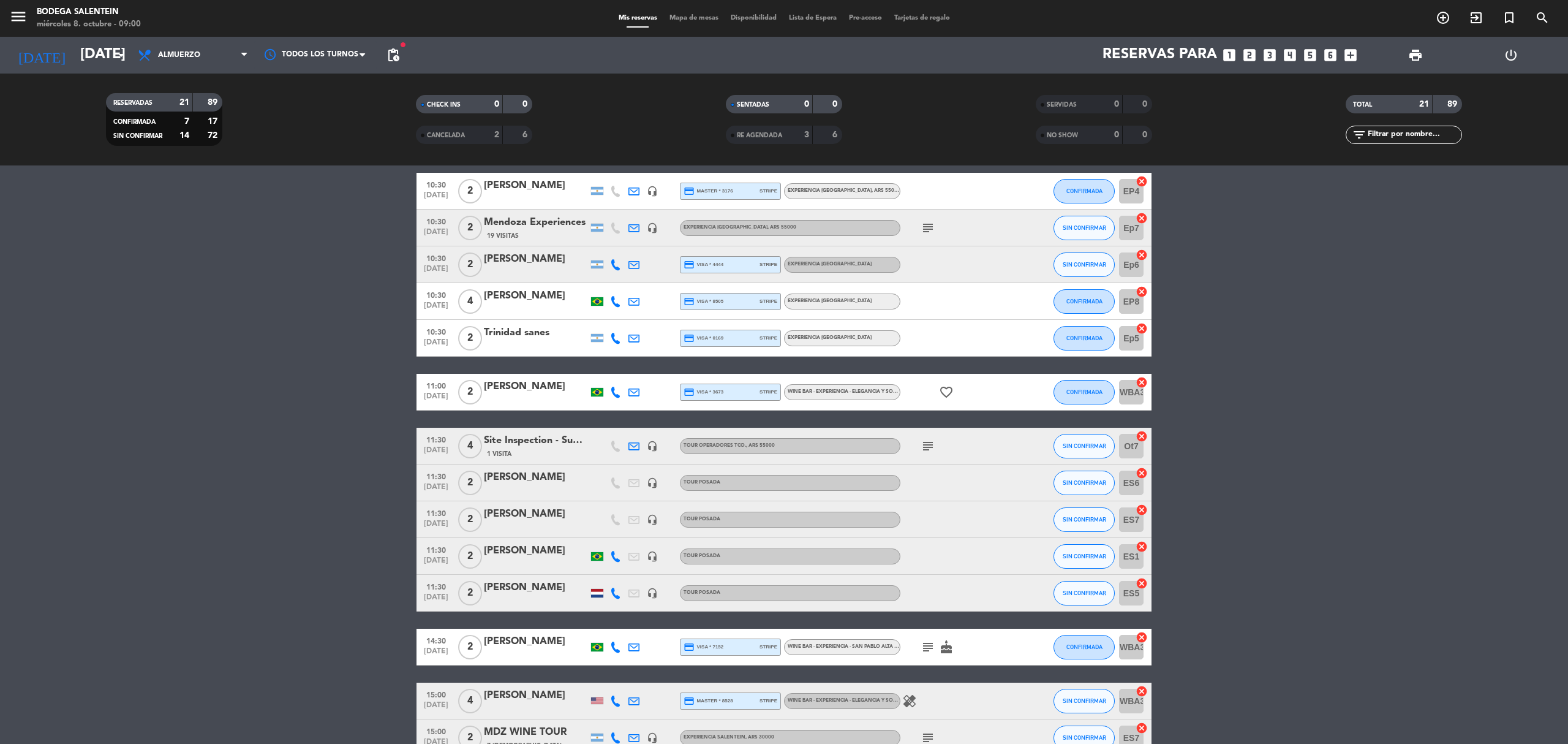
click at [929, 445] on icon "subject" at bounding box center [928, 446] width 15 height 15
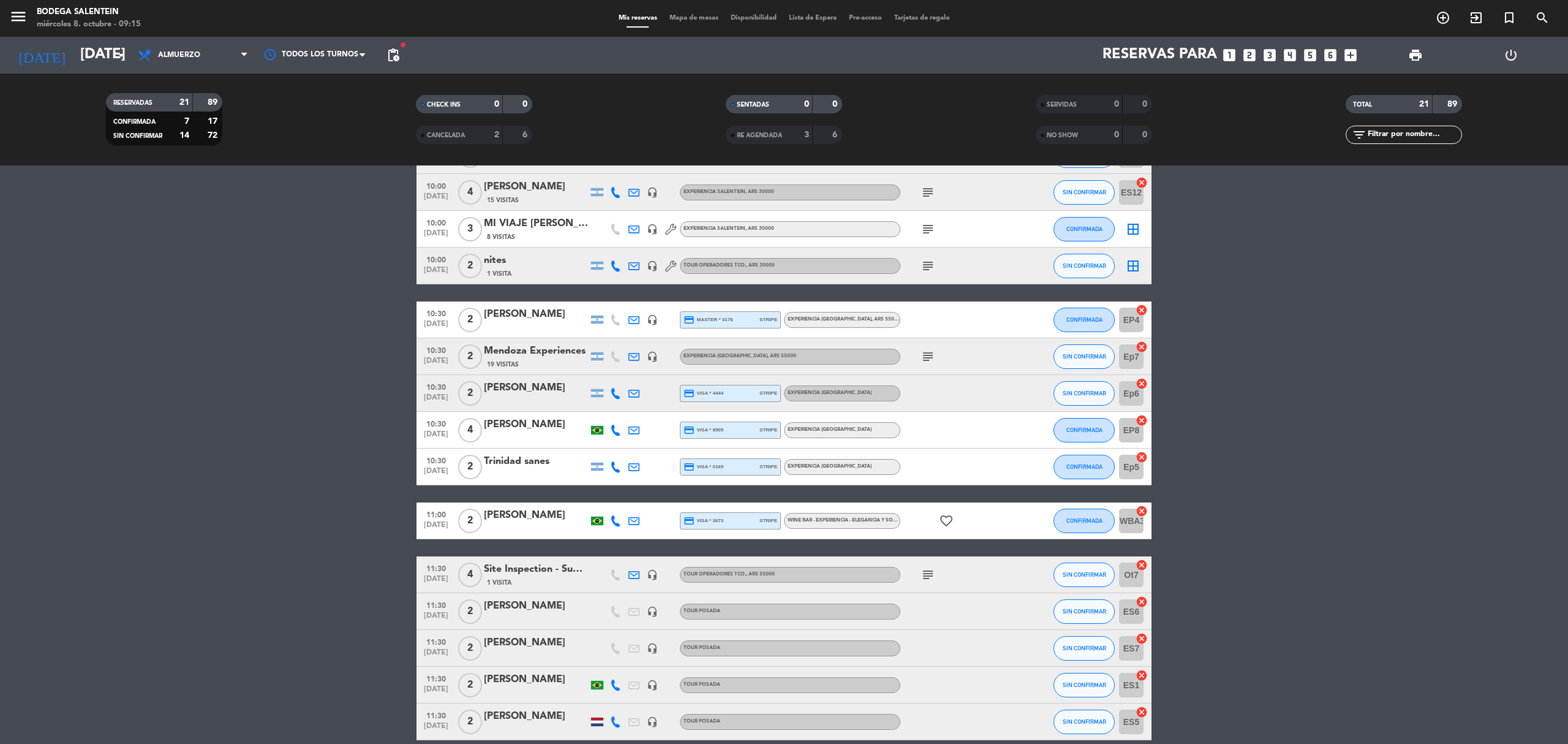
scroll to position [0, 0]
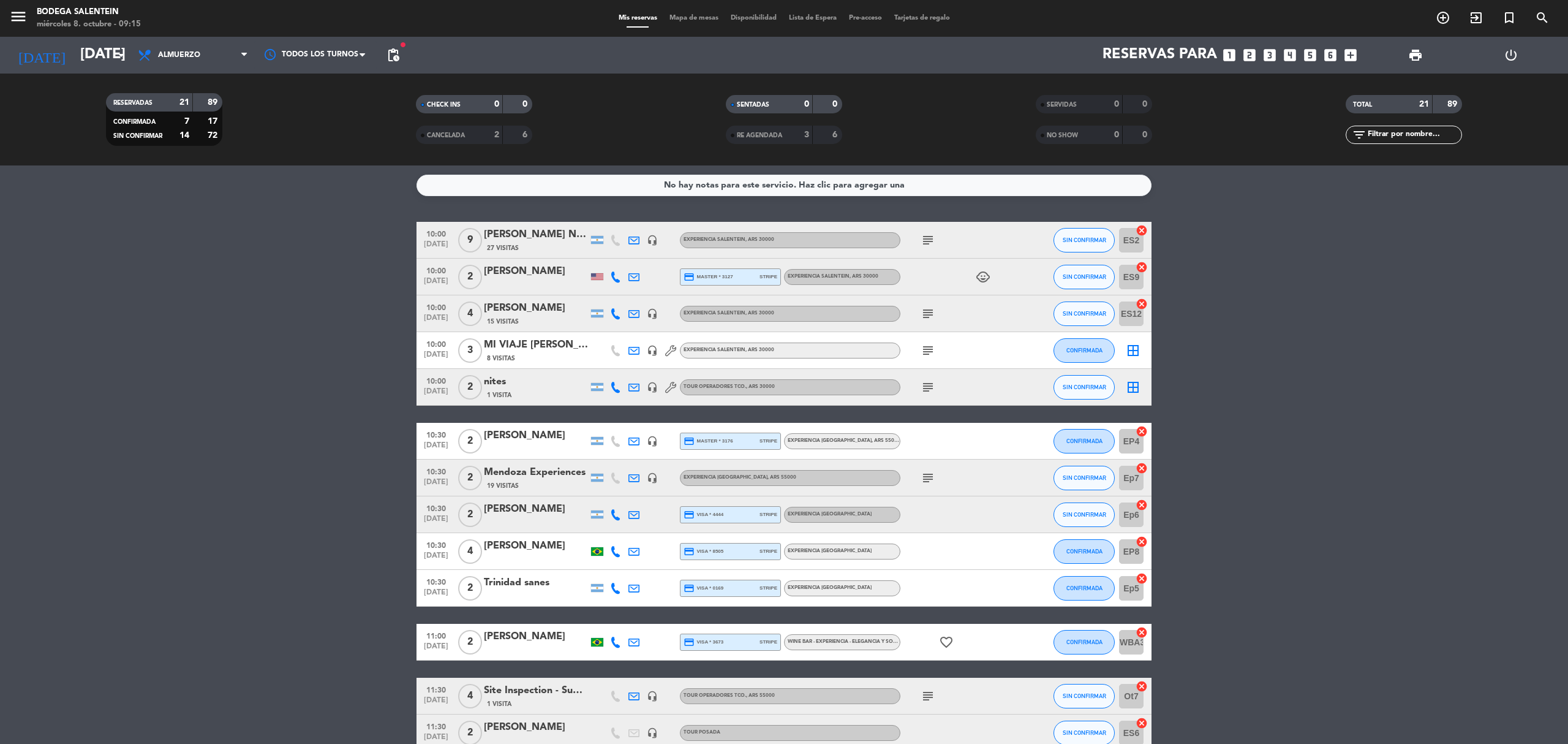
click at [928, 246] on icon "subject" at bounding box center [928, 240] width 15 height 15
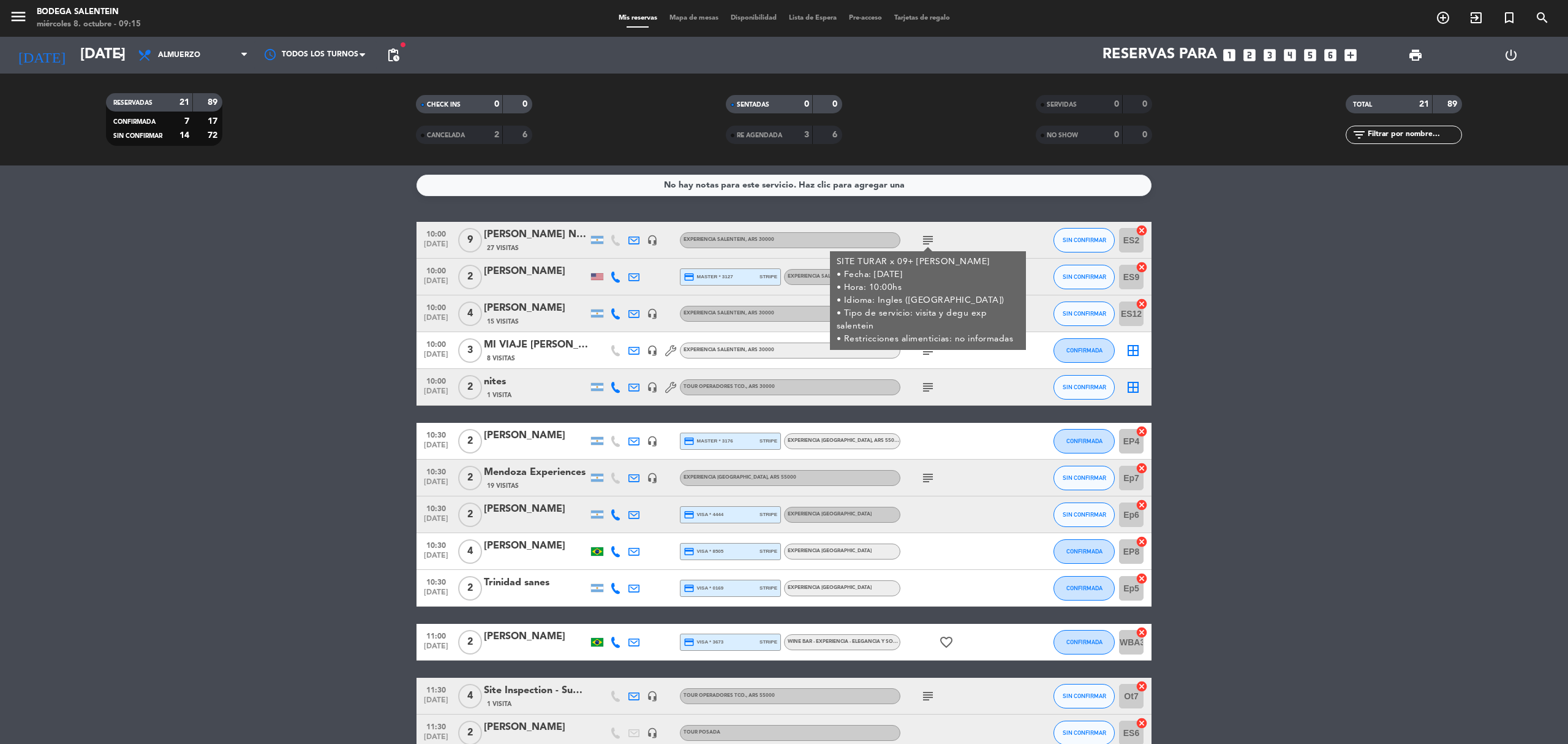
click at [269, 474] on bookings-row "10:00 oct. 8 9 Florencia Contreras Nites travel 27 Visitas headset_mic Experien…" at bounding box center [784, 659] width 1568 height 875
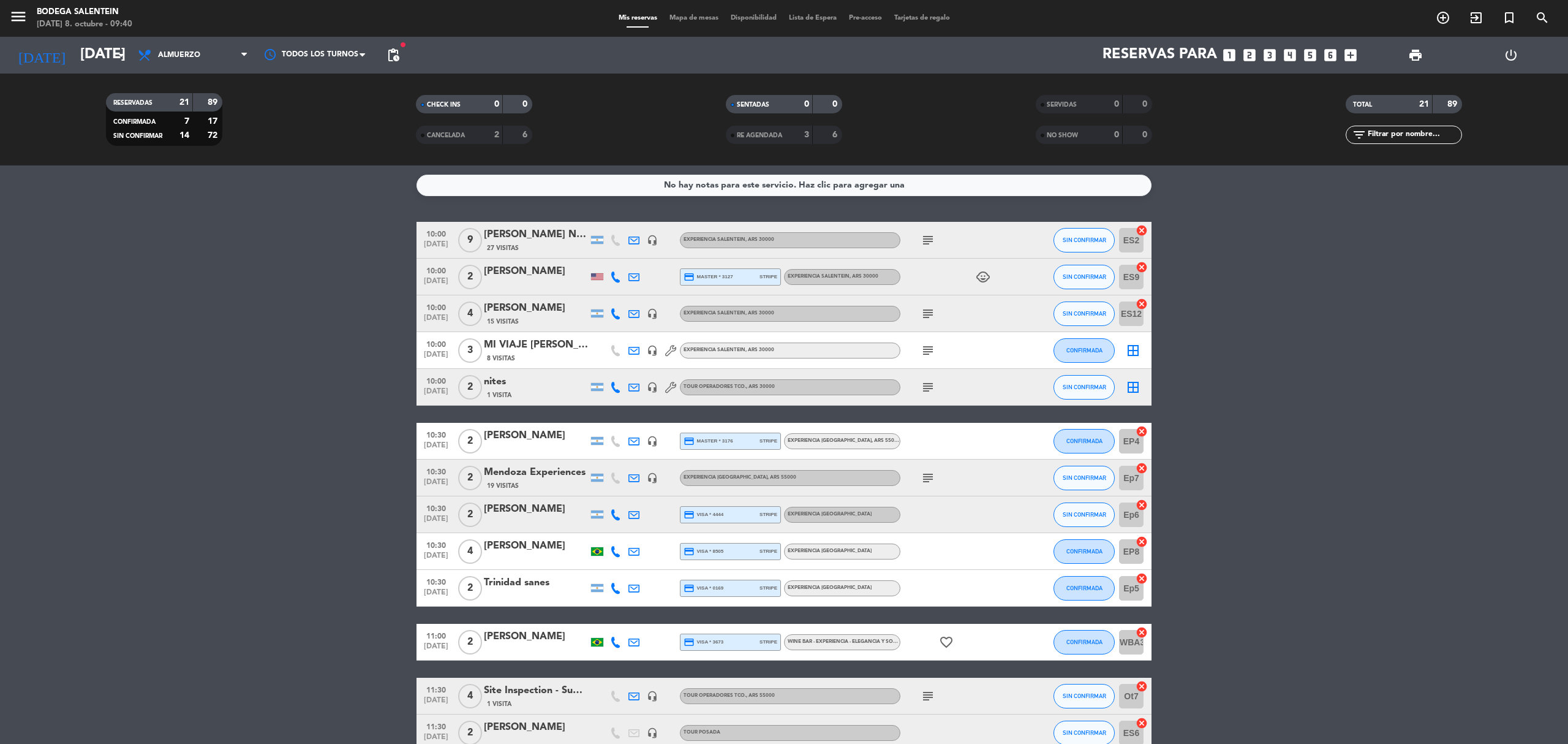
click at [303, 506] on bookings-row "10:00 oct. 8 9 Florencia Contreras Nites travel 27 Visitas headset_mic Experien…" at bounding box center [784, 659] width 1568 height 875
click at [922, 241] on icon "subject" at bounding box center [928, 240] width 15 height 15
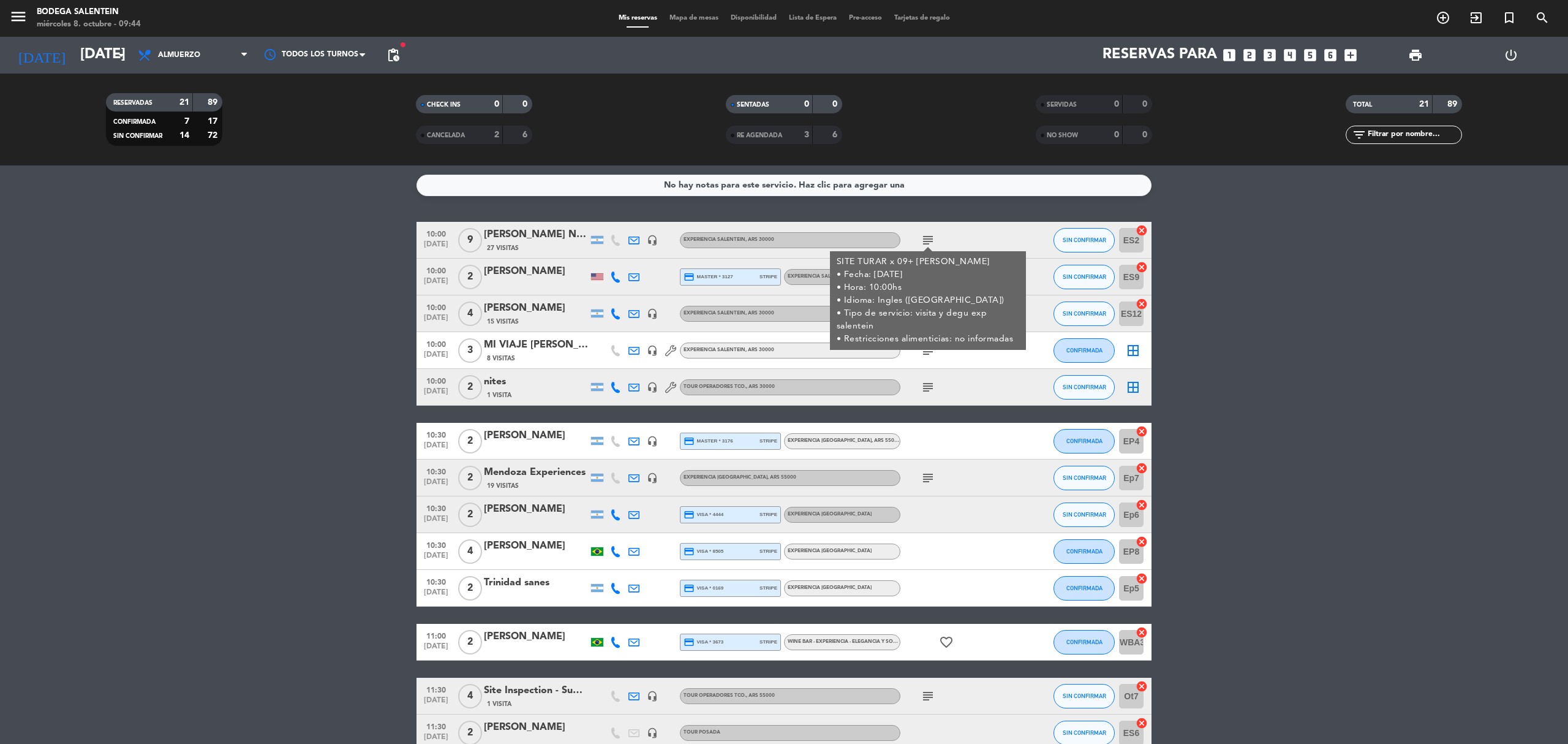
click at [1206, 294] on bookings-row "10:00 oct. 8 9 Florencia Contreras Nites travel 27 Visitas headset_mic Experien…" at bounding box center [784, 659] width 1568 height 875
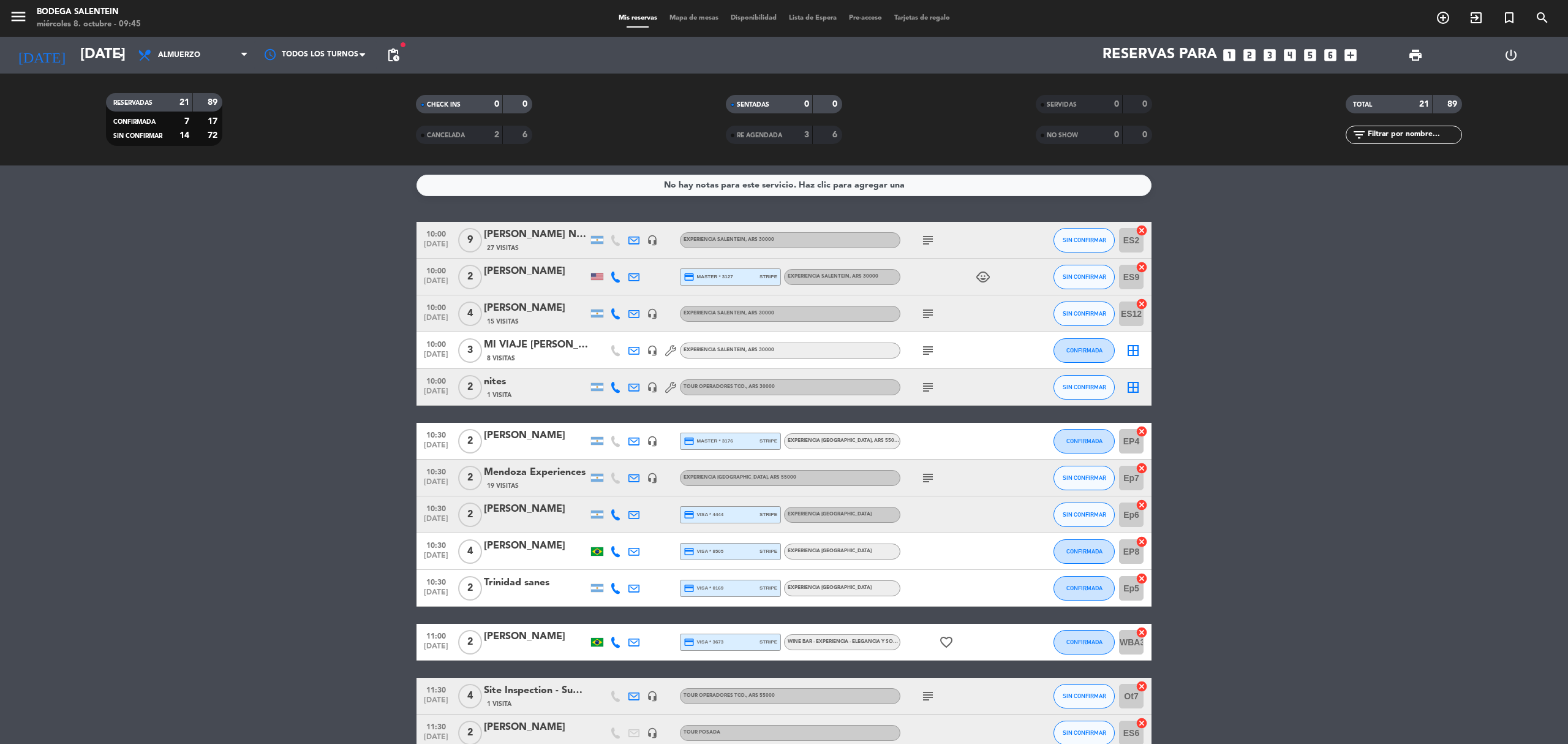
click at [296, 404] on bookings-row "10:00 oct. 8 9 Florencia Contreras Nites travel 27 Visitas headset_mic Experien…" at bounding box center [784, 659] width 1568 height 875
click at [932, 314] on icon "subject" at bounding box center [928, 314] width 15 height 15
click at [356, 344] on bookings-row "10:00 oct. 8 9 Florencia Contreras Nites travel 27 Visitas headset_mic Experien…" at bounding box center [784, 659] width 1568 height 875
click at [936, 351] on span "subject" at bounding box center [928, 350] width 19 height 15
click at [924, 348] on icon "subject" at bounding box center [928, 350] width 15 height 15
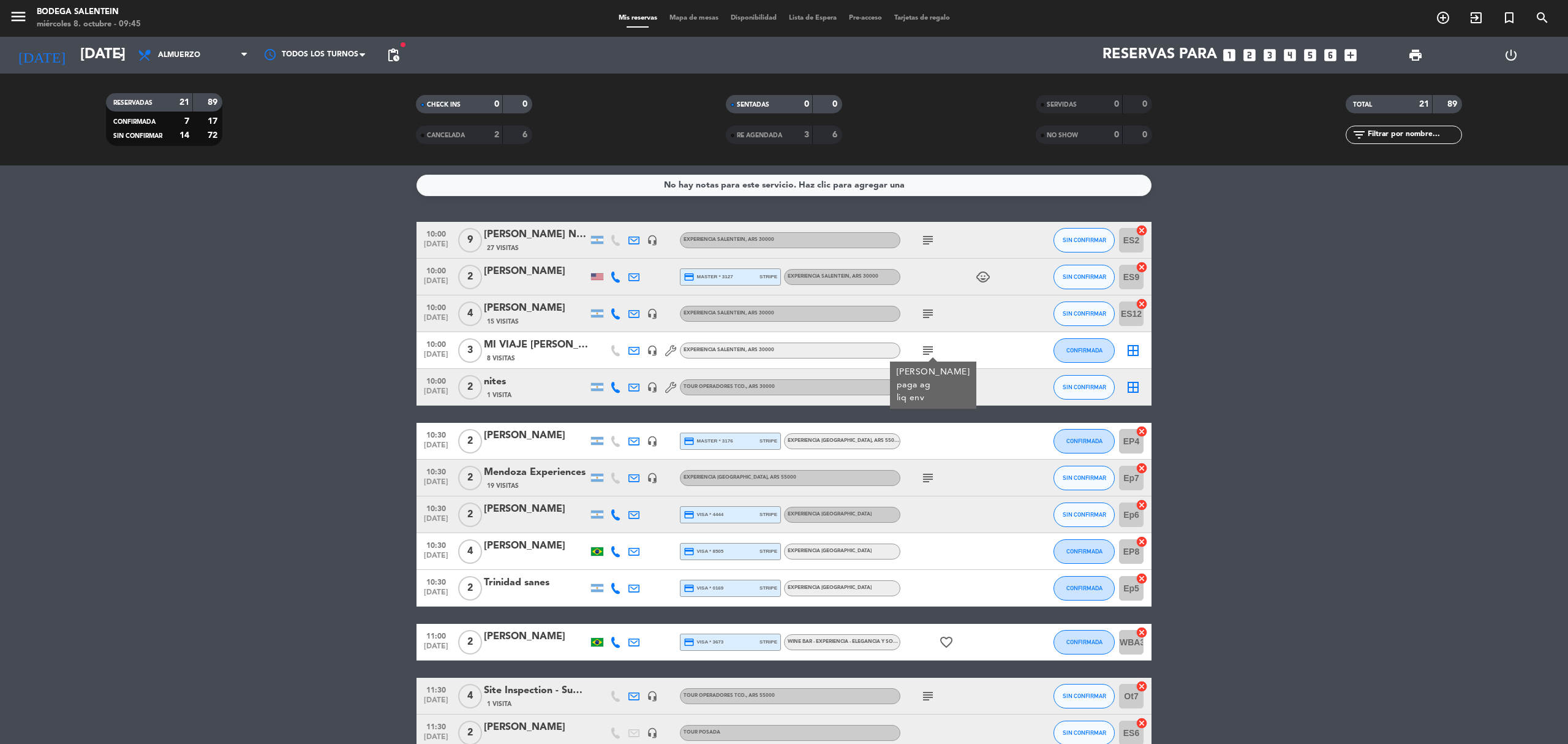
click at [297, 498] on bookings-row "10:00 oct. 8 9 Florencia Contreras Nites travel 27 Visitas headset_mic Experien…" at bounding box center [784, 659] width 1568 height 875
click at [1250, 591] on bookings-row "10:00 oct. 8 9 Florencia Contreras Nites travel 27 Visitas headset_mic Experien…" at bounding box center [784, 659] width 1568 height 875
click at [1238, 584] on bookings-row "10:00 oct. 8 9 Florencia Contreras Nites travel 27 Visitas headset_mic Experien…" at bounding box center [784, 659] width 1568 height 875
click at [921, 312] on icon "subject" at bounding box center [928, 314] width 15 height 15
click at [328, 383] on bookings-row "10:00 oct. 8 9 Florencia Contreras Nites travel 27 Visitas headset_mic Experien…" at bounding box center [784, 659] width 1568 height 875
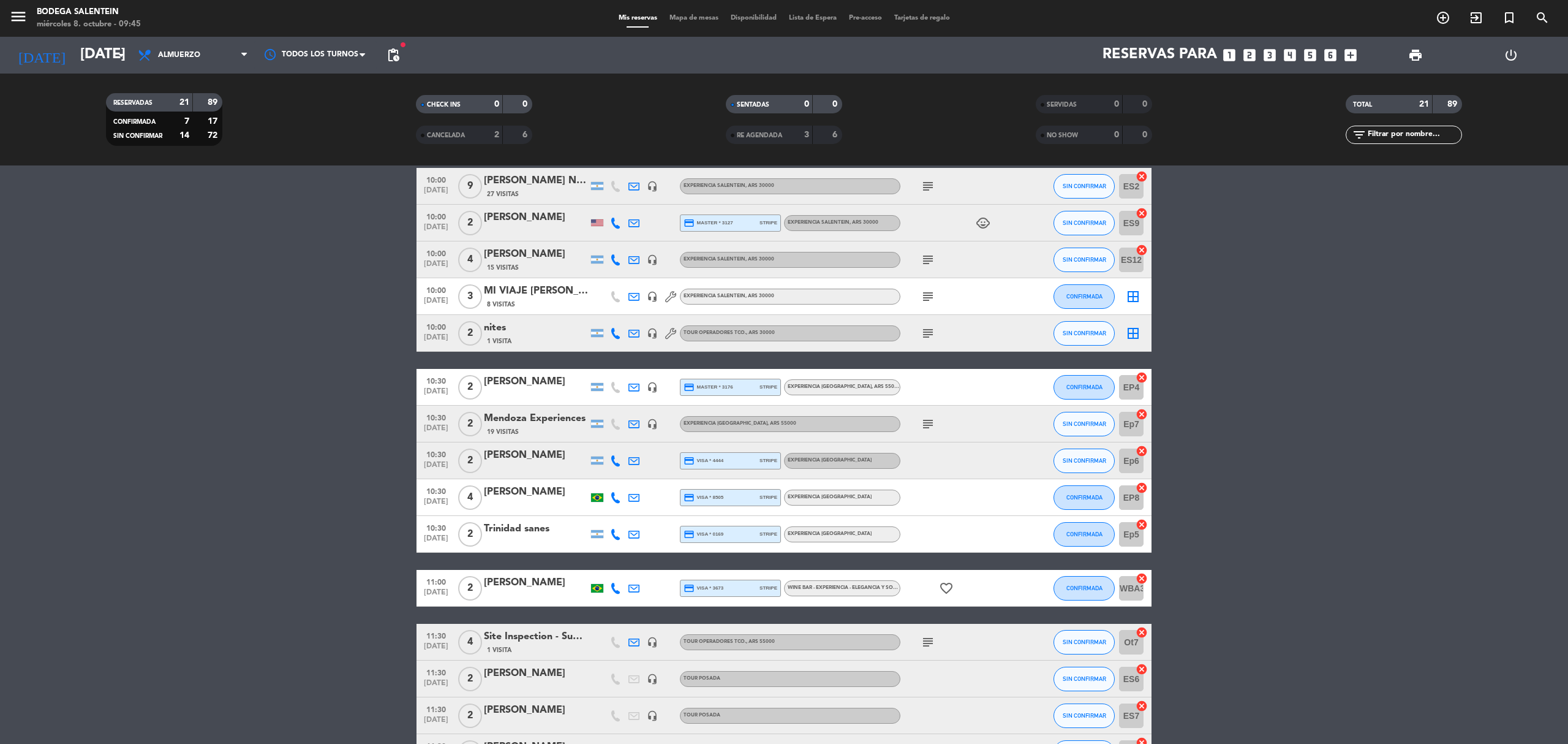
scroll to position [82, 0]
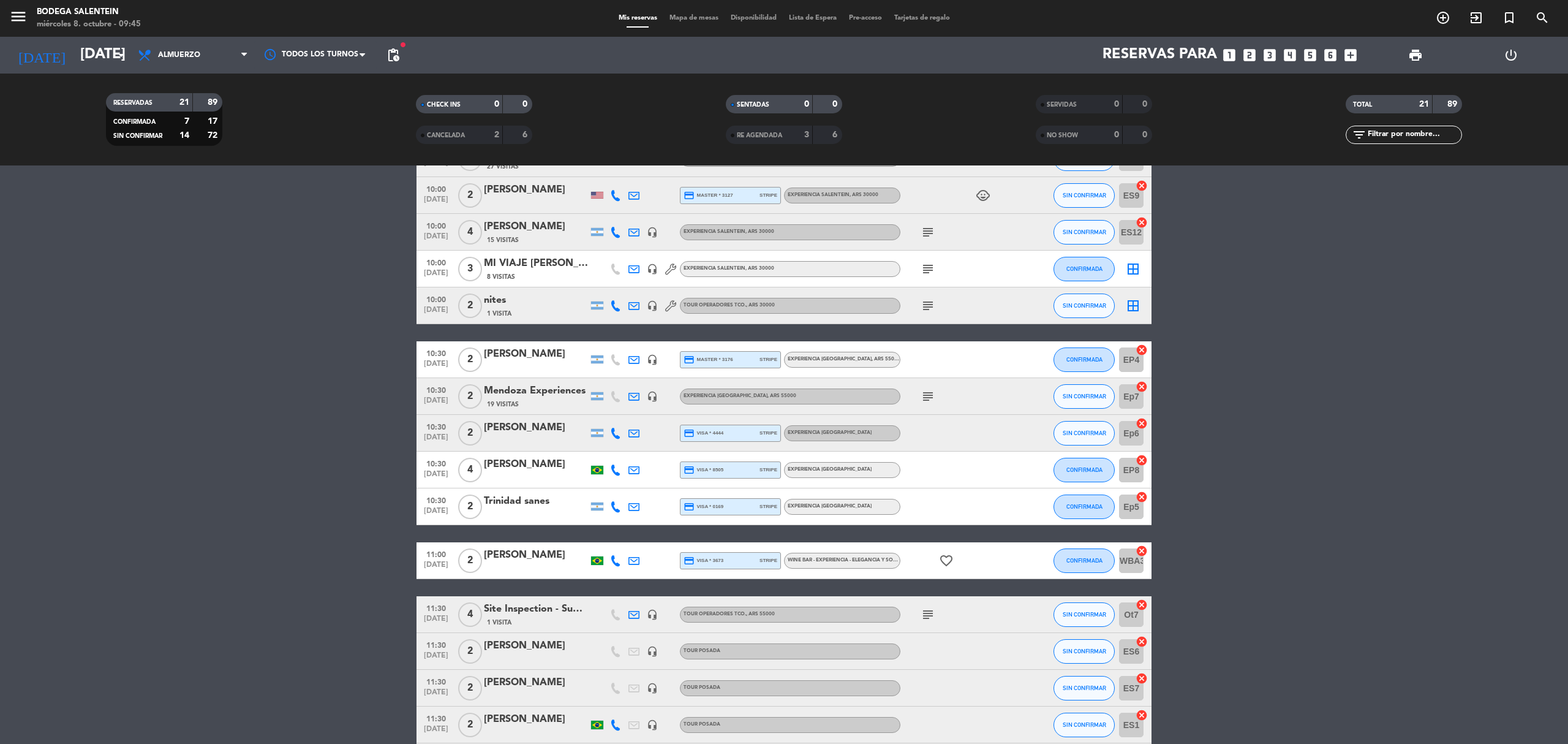
click at [928, 613] on icon "subject" at bounding box center [928, 615] width 15 height 15
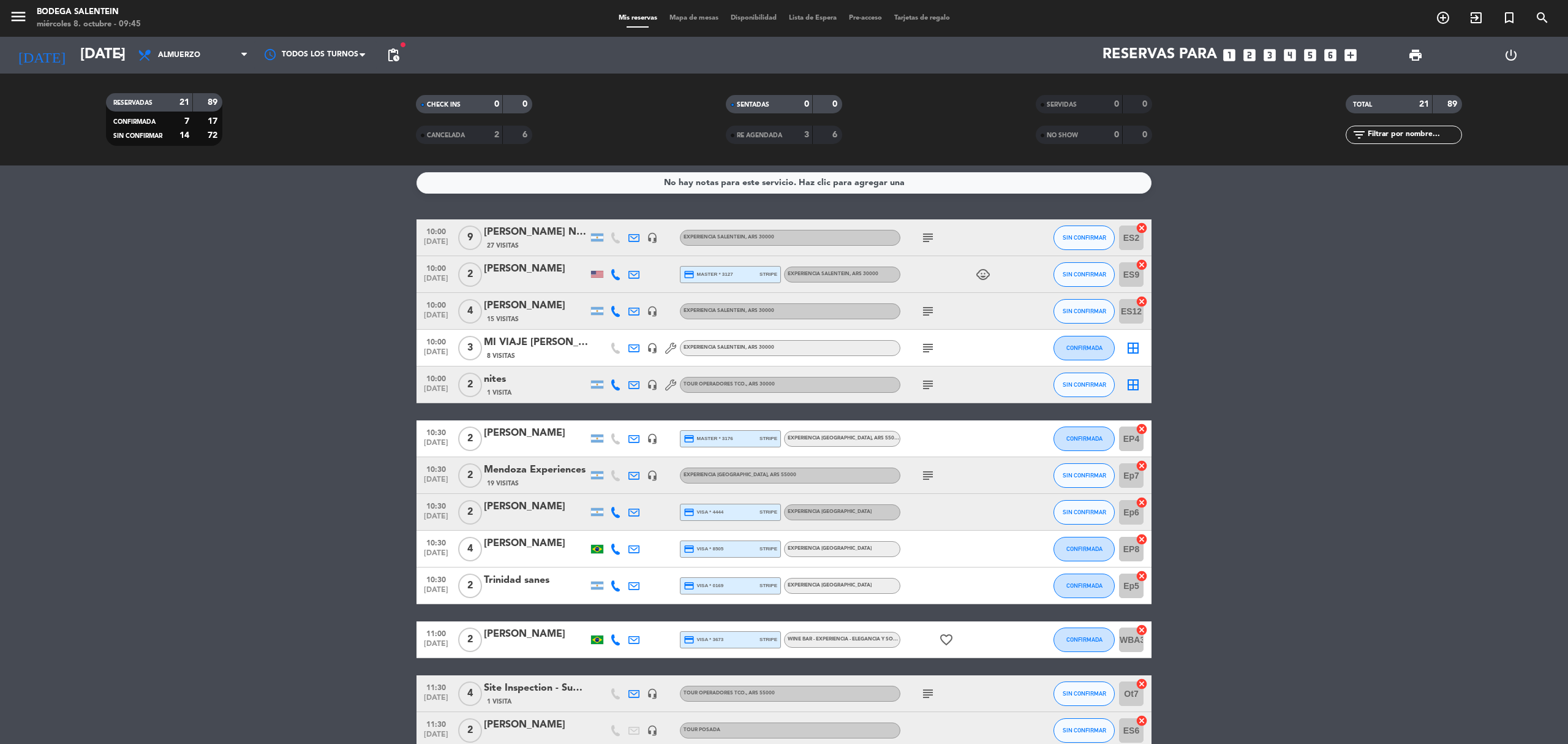
scroll to position [0, 0]
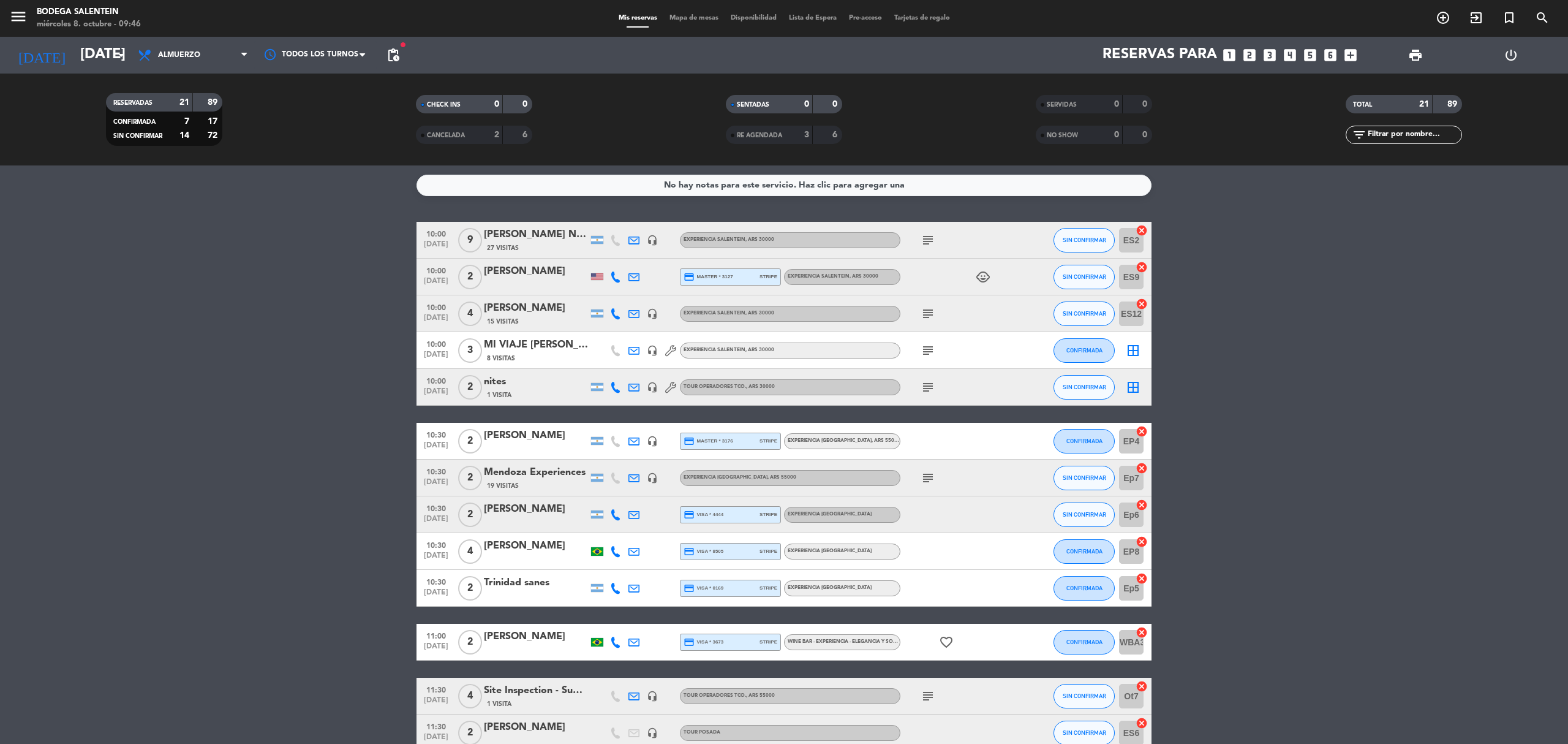
click at [931, 351] on icon "subject" at bounding box center [928, 350] width 15 height 15
click at [32, 523] on bookings-row "10:00 oct. 8 9 Florencia Contreras Nites travel 27 Visitas headset_mic Experien…" at bounding box center [784, 659] width 1568 height 875
click at [269, 271] on bookings-row "10:00 oct. 8 9 Florencia Contreras Nites travel 27 Visitas headset_mic Experien…" at bounding box center [784, 659] width 1568 height 875
click at [326, 324] on bookings-row "10:00 oct. 8 9 Florencia Contreras Nites travel 27 Visitas headset_mic Experien…" at bounding box center [784, 659] width 1568 height 875
click at [929, 390] on icon "subject" at bounding box center [928, 387] width 15 height 15
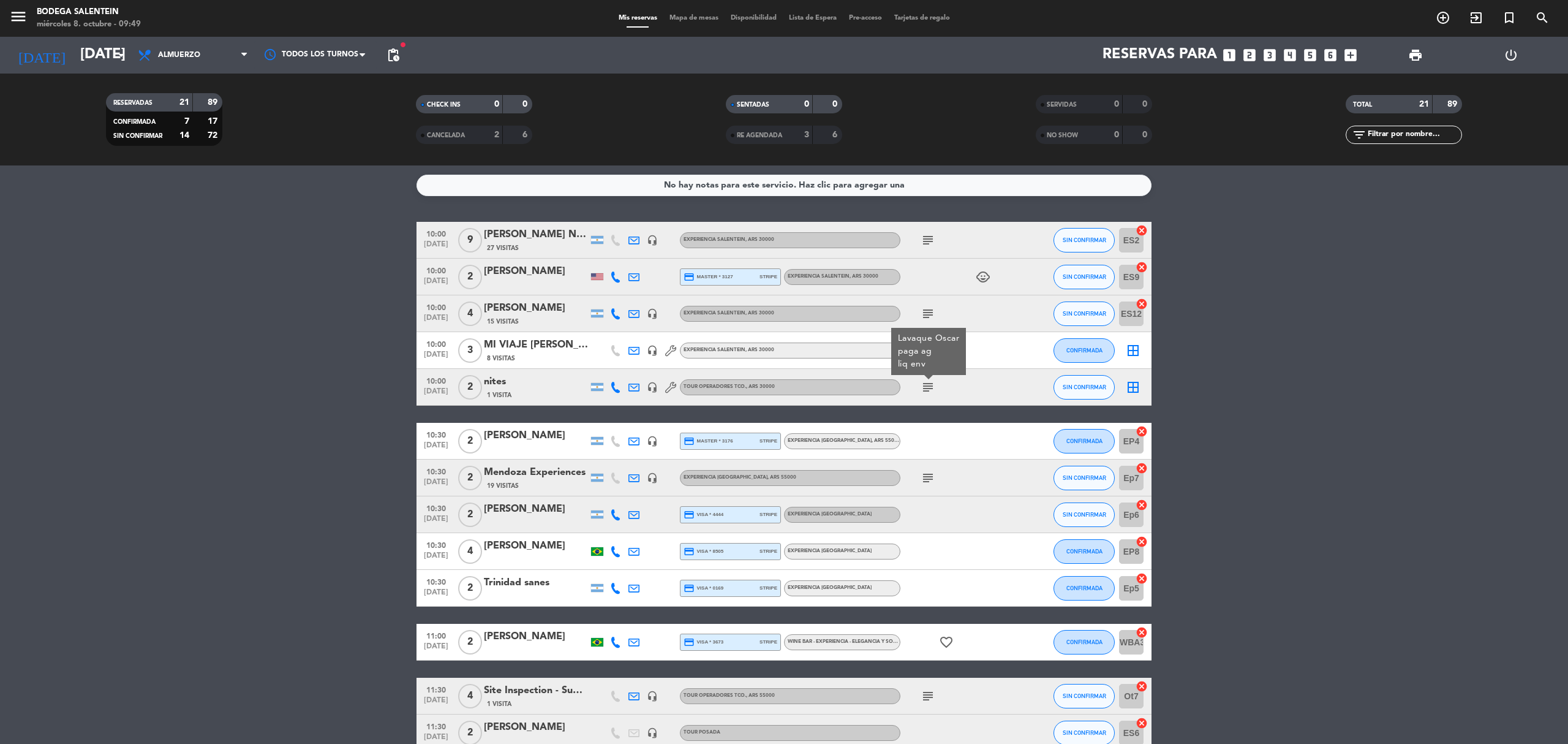
click at [929, 390] on icon "subject" at bounding box center [928, 387] width 15 height 15
click at [930, 390] on icon "subject" at bounding box center [928, 387] width 15 height 15
click at [1090, 386] on span "SIN CONFIRMAR" at bounding box center [1085, 386] width 43 height 7
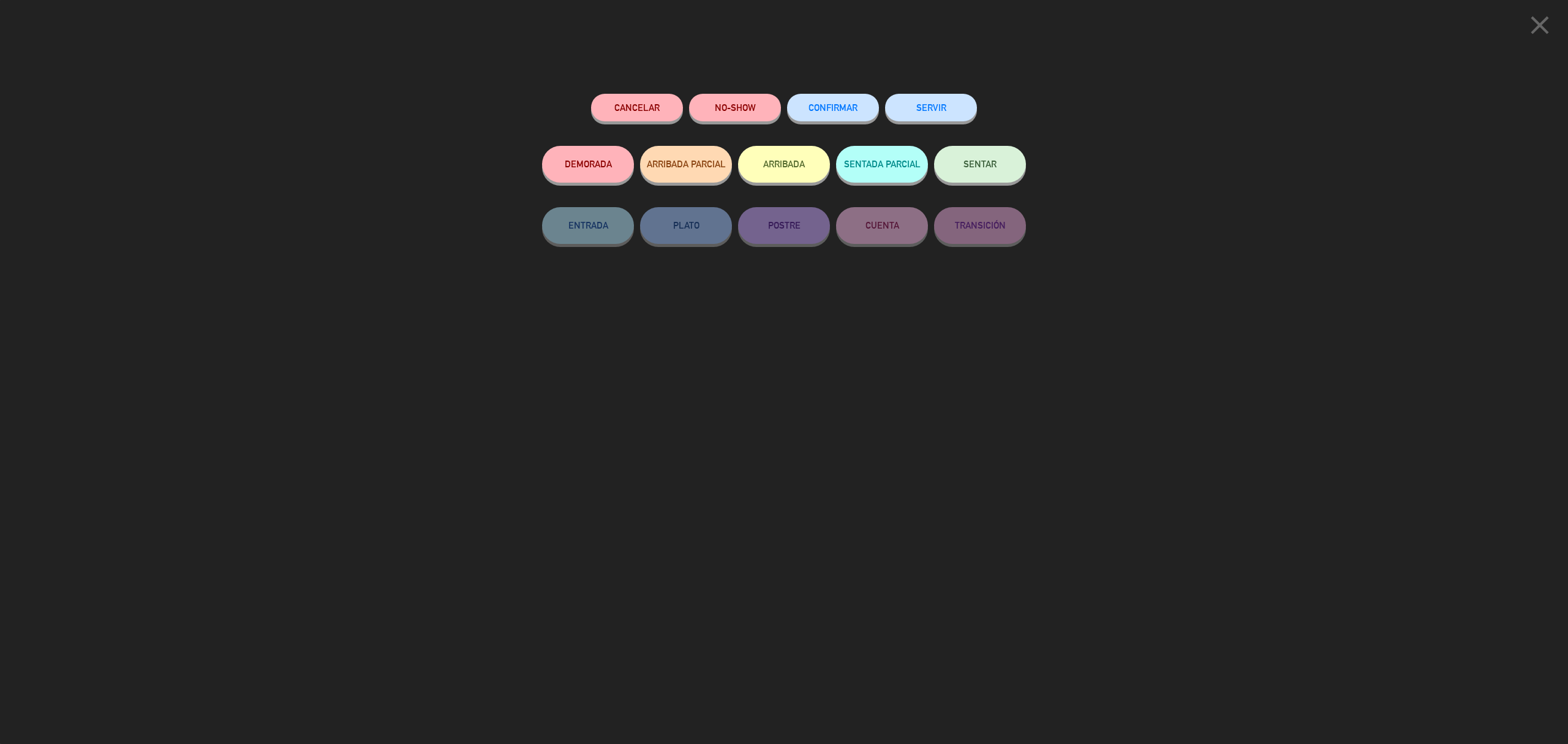
click at [1534, 26] on icon "close" at bounding box center [1539, 25] width 30 height 31
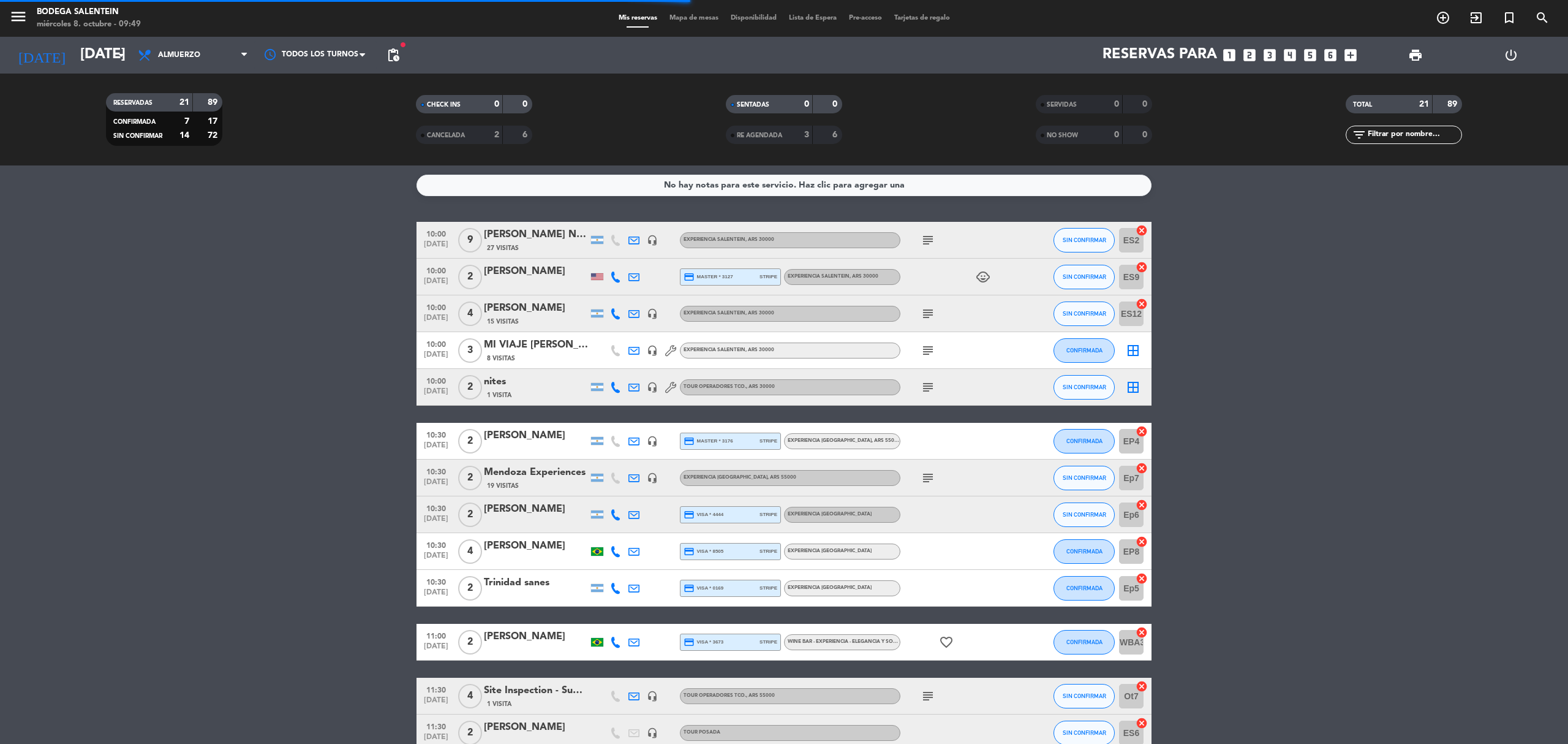
click at [926, 385] on icon "subject" at bounding box center [928, 387] width 15 height 15
click at [1262, 395] on bookings-row "10:00 oct. 8 9 Florencia Contreras Nites travel 27 Visitas headset_mic Experien…" at bounding box center [784, 659] width 1568 height 875
click at [934, 388] on icon "subject" at bounding box center [928, 387] width 15 height 15
click at [1074, 388] on span "SIN CONFIRMAR" at bounding box center [1085, 386] width 43 height 7
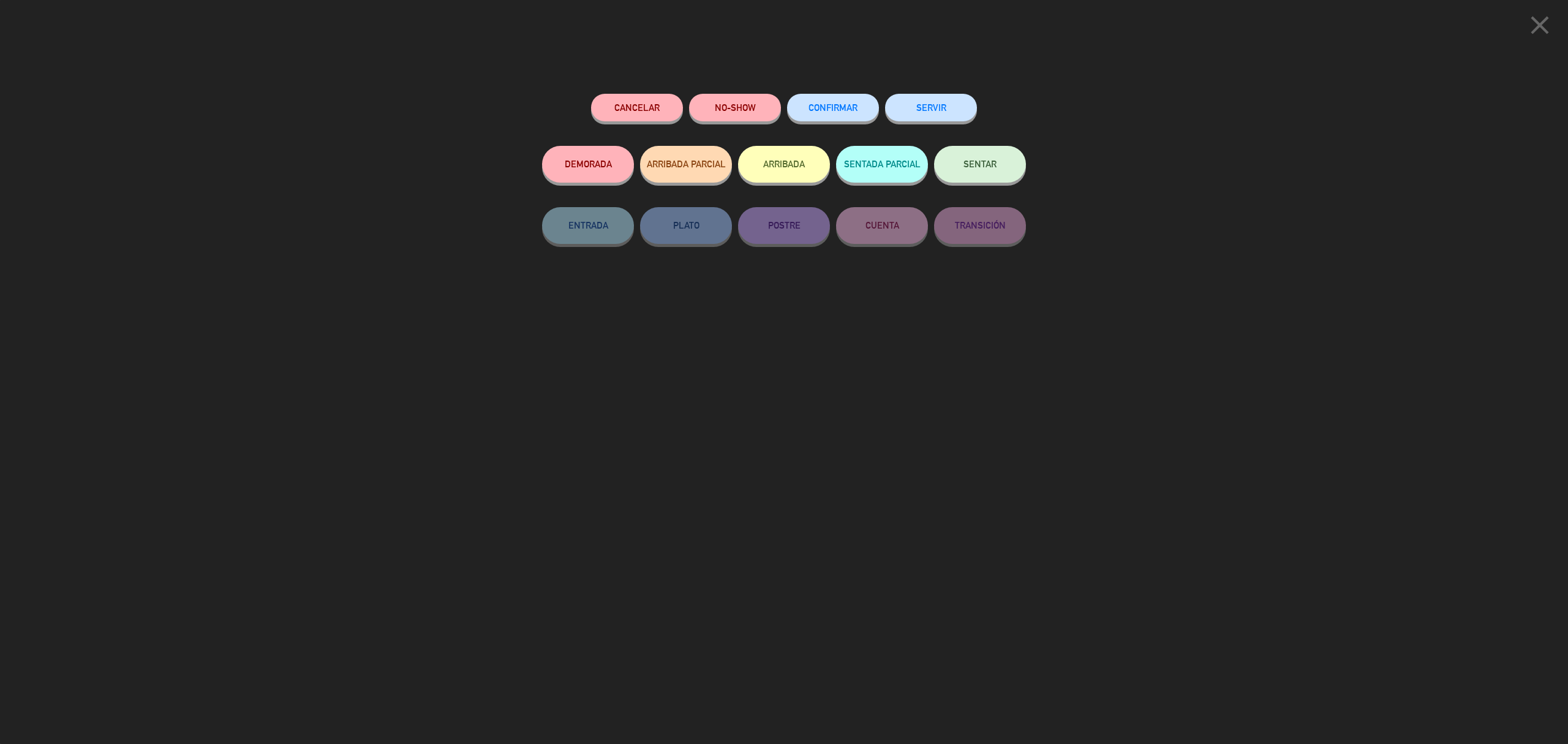
click at [692, 173] on button "ARRIBADA PARCIAL" at bounding box center [686, 164] width 92 height 36
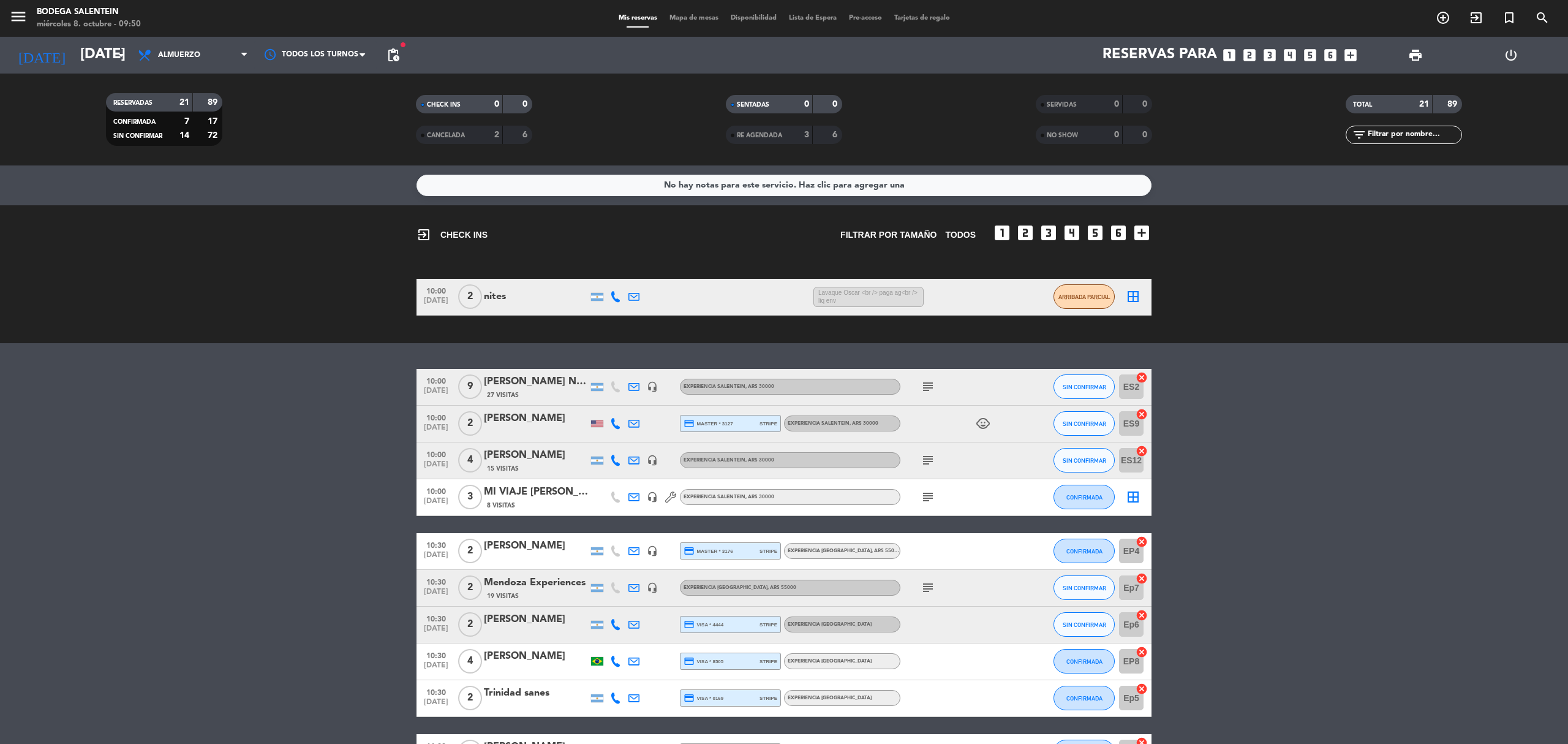
click at [1424, 260] on div "exit_to_app CHECK INS Filtrar por tamaño TODOS looks_one looks_two looks_3 look…" at bounding box center [784, 274] width 1568 height 138
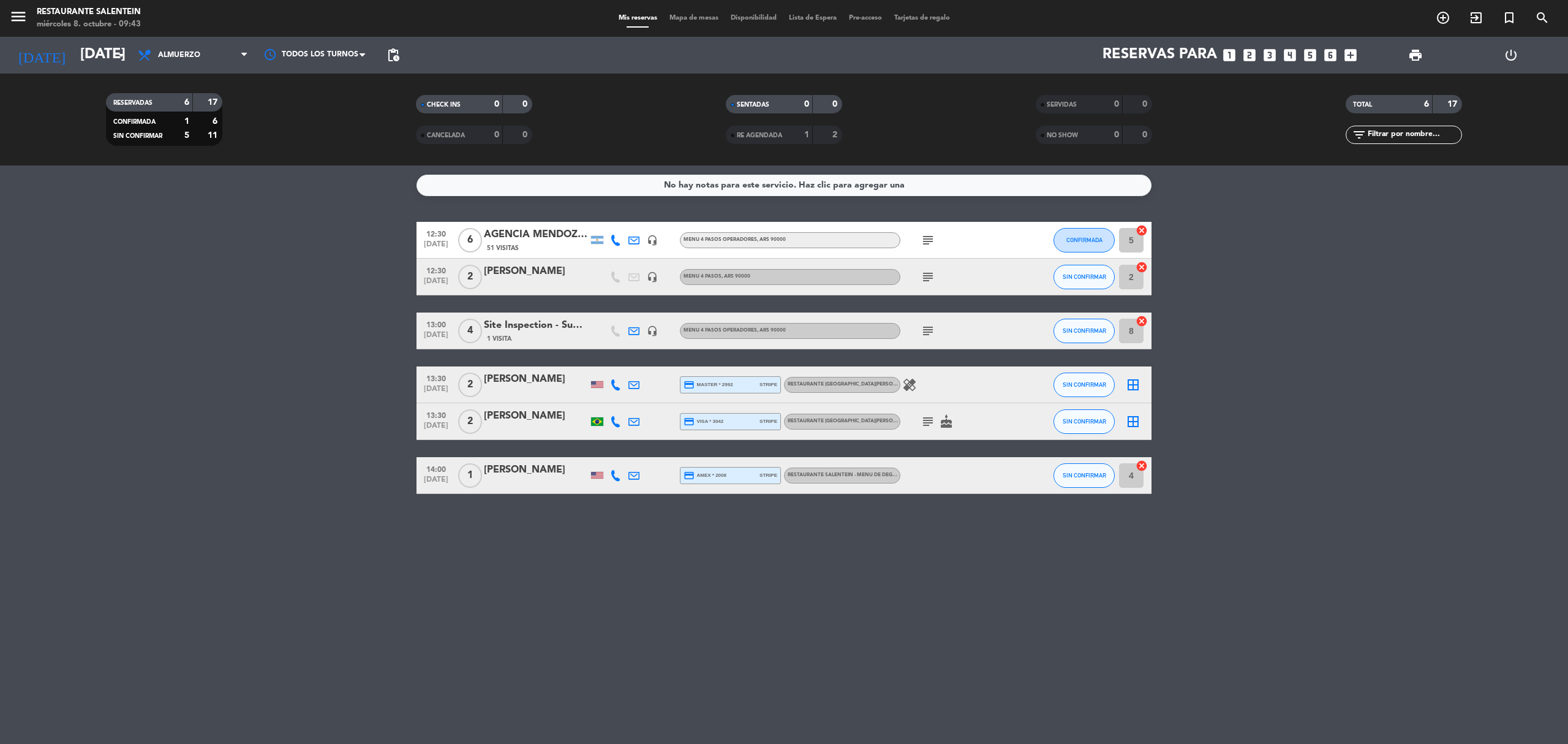
click at [269, 403] on bookings-row "12:30 [DATE] 6 AGENCIA [PERSON_NAME] WINE CAMP 51 Visitas headset_mic Menu 4 pa…" at bounding box center [784, 358] width 1568 height 272
click at [318, 404] on bookings-row "12:30 [DATE] 6 AGENCIA [PERSON_NAME] WINE CAMP 51 Visitas headset_mic Menu 4 pa…" at bounding box center [784, 358] width 1568 height 272
